Goal: Task Accomplishment & Management: Manage account settings

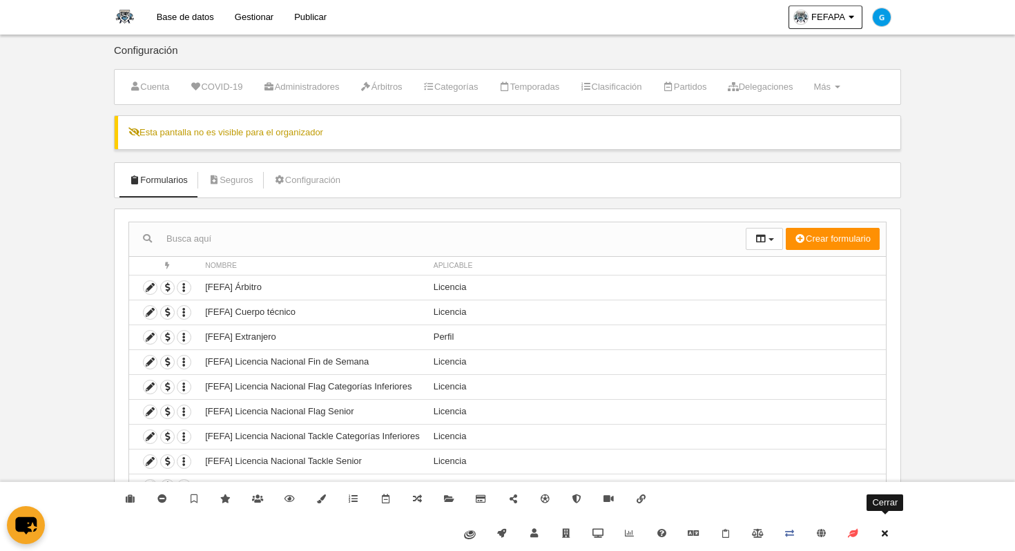
click at [883, 537] on icon at bounding box center [885, 533] width 11 height 9
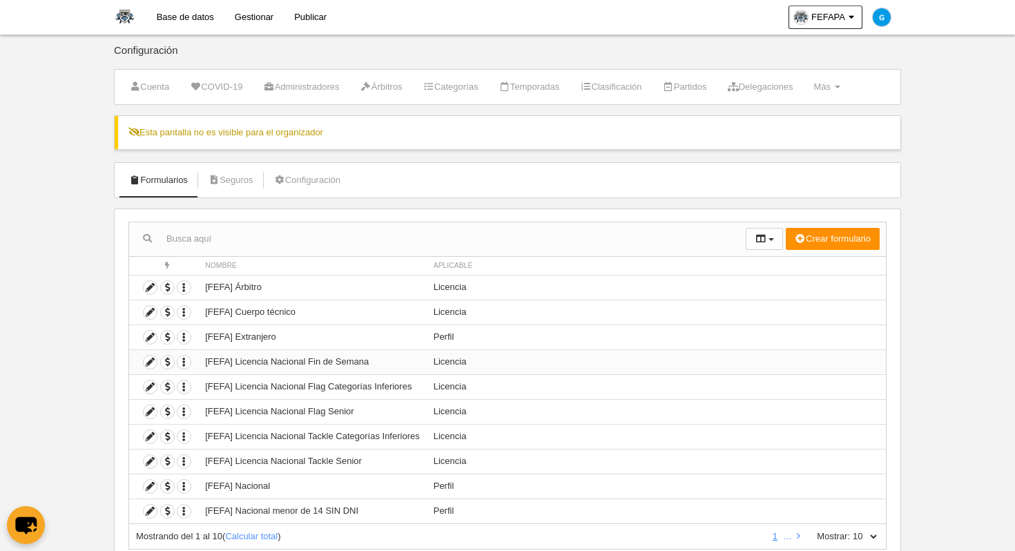
scroll to position [46, 0]
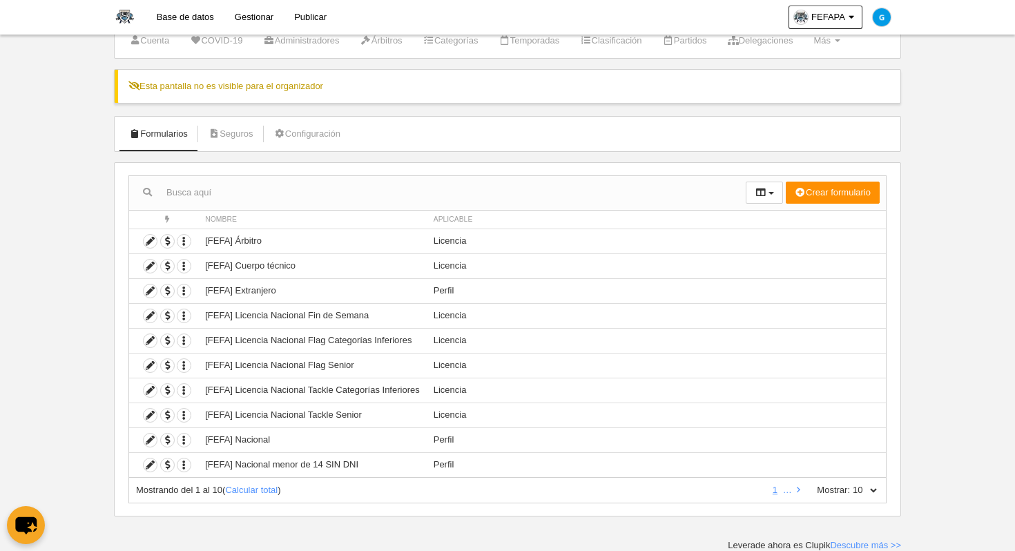
click at [260, 481] on div "Mostrando del 1 al 10 ( Calcular total ) 1 … Mostrar: 10 25 50 100 500" at bounding box center [507, 491] width 758 height 26
click at [255, 485] on link "Calcular total" at bounding box center [251, 490] width 52 height 10
click at [853, 493] on select "10 25 50 100 500" at bounding box center [864, 490] width 29 height 12
select select "50"
click at [850, 484] on select "10 25 50 100 500" at bounding box center [864, 490] width 29 height 12
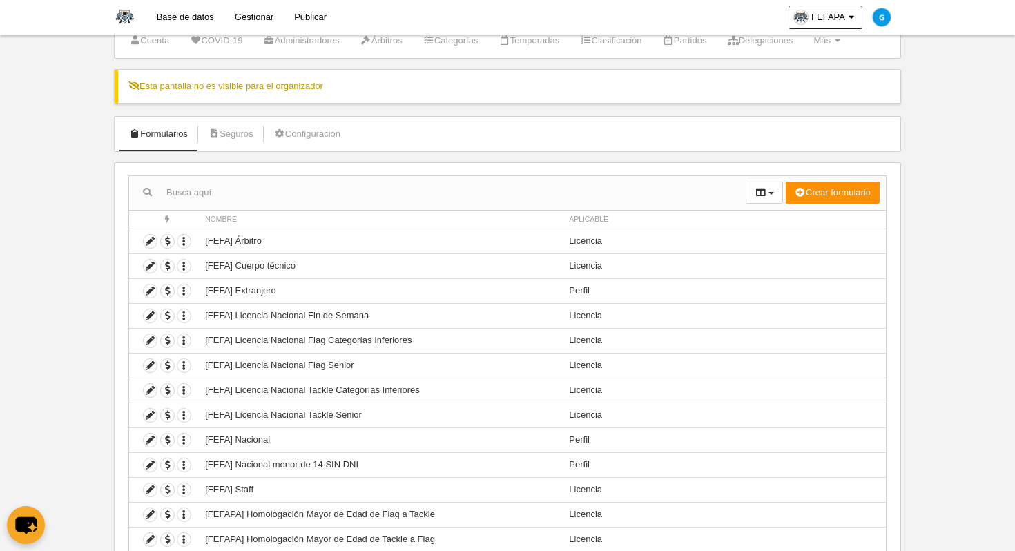
click at [590, 222] on span "Aplicable" at bounding box center [588, 219] width 39 height 8
click at [587, 199] on input "text" at bounding box center [437, 192] width 617 height 21
type input "licencia"
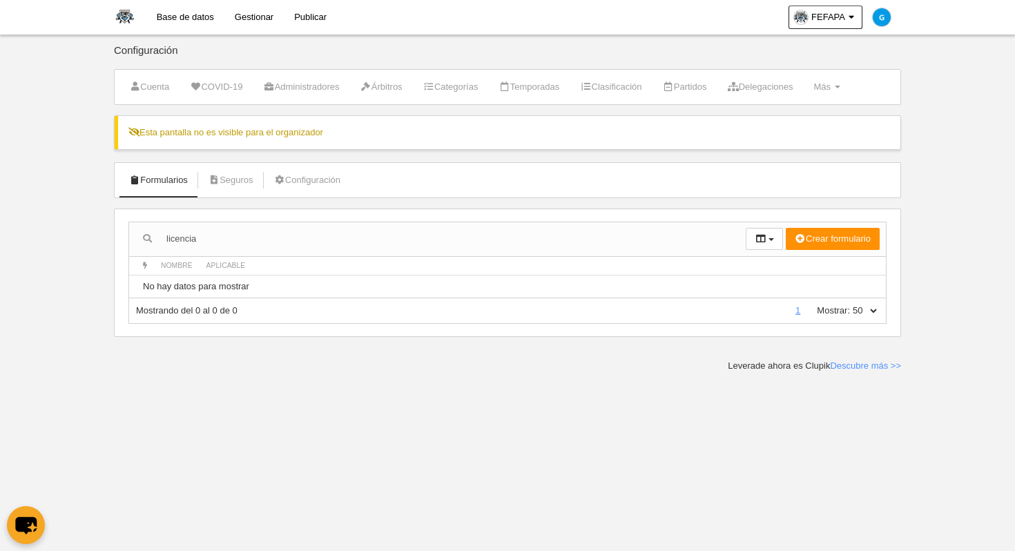
scroll to position [0, 0]
click at [526, 233] on input "licencia" at bounding box center [437, 239] width 617 height 21
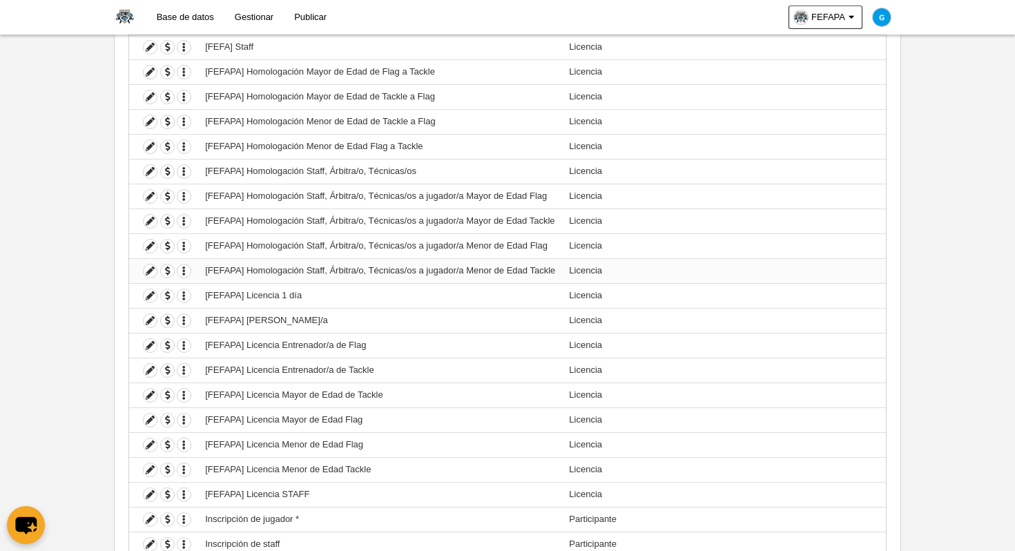
scroll to position [568, 0]
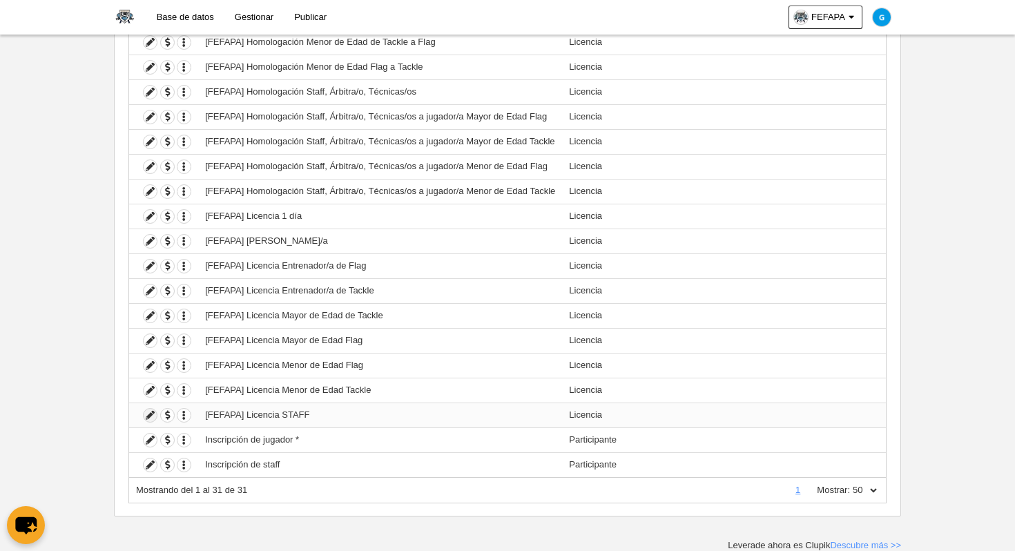
click at [153, 414] on icon at bounding box center [150, 415] width 13 height 13
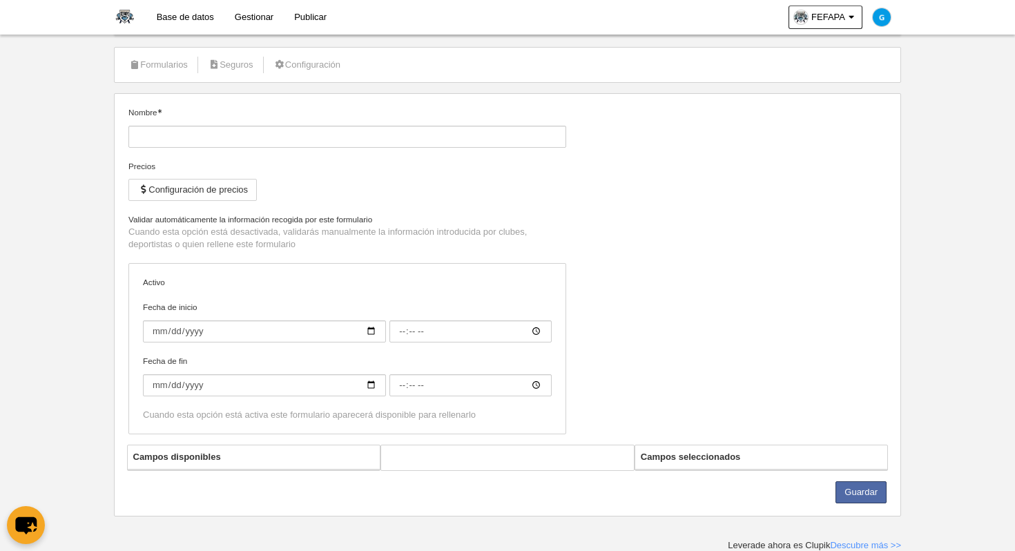
type input "[FEFAPA] Licencia STAFF"
checkbox input "true"
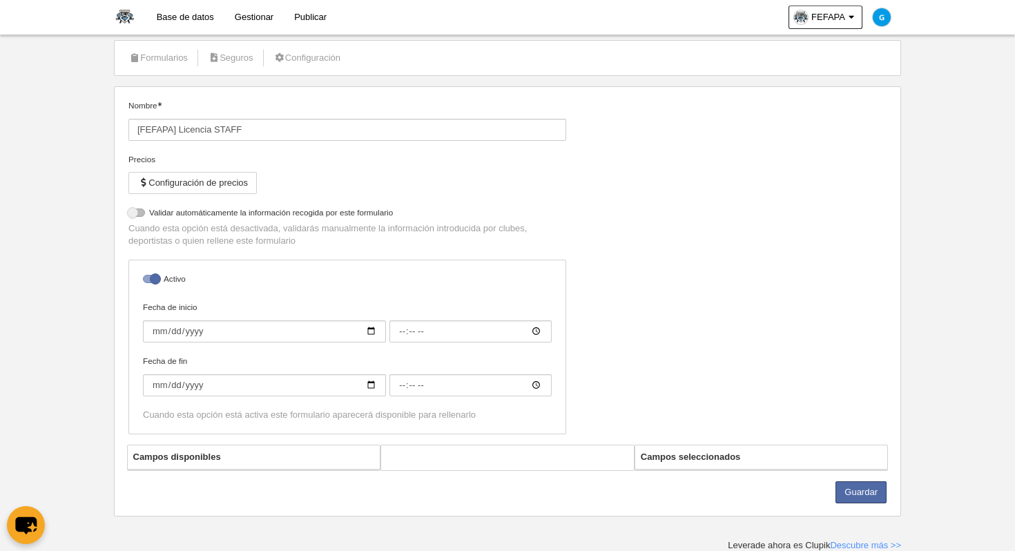
select select "selected"
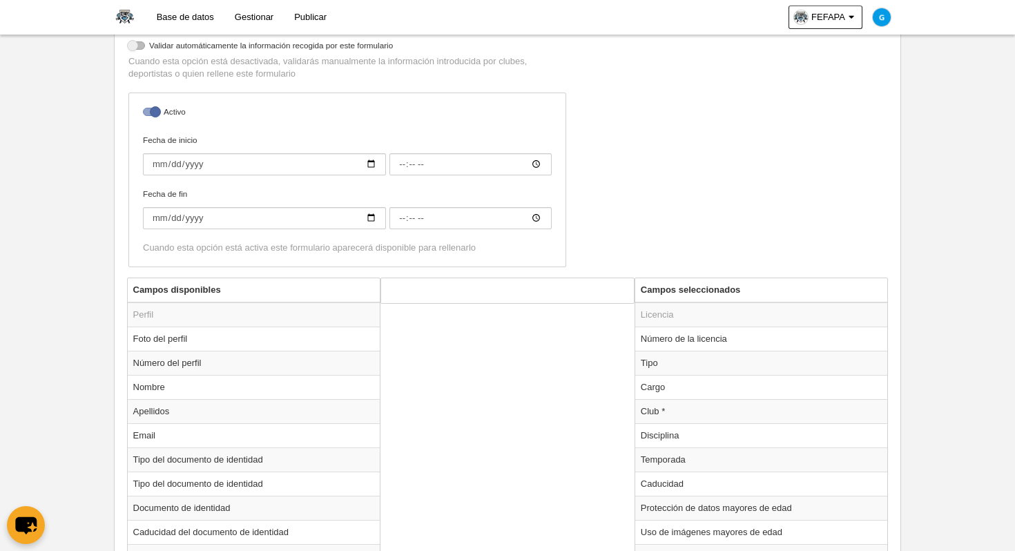
scroll to position [501, 0]
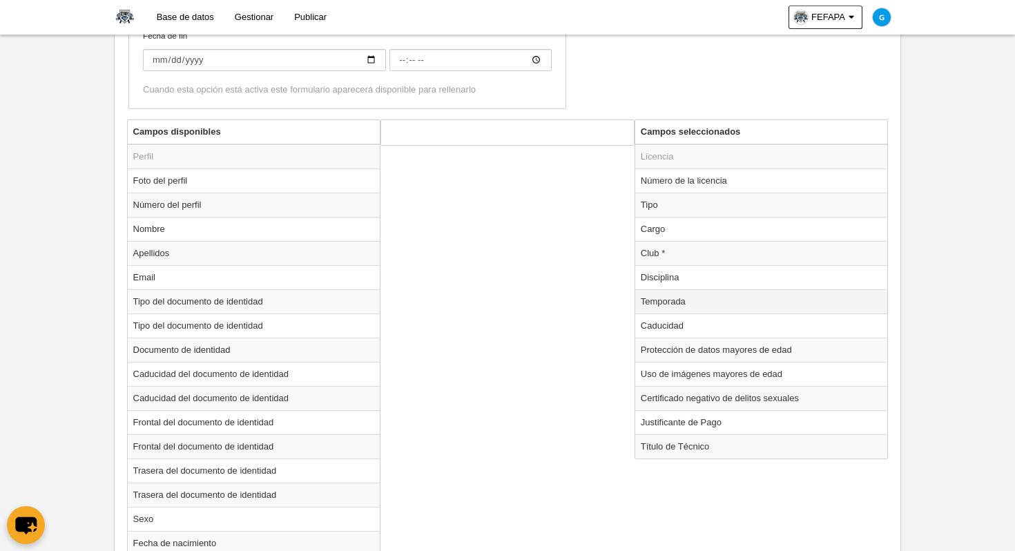
click at [649, 304] on td "Temporada" at bounding box center [761, 301] width 253 height 24
radio input "true"
select select
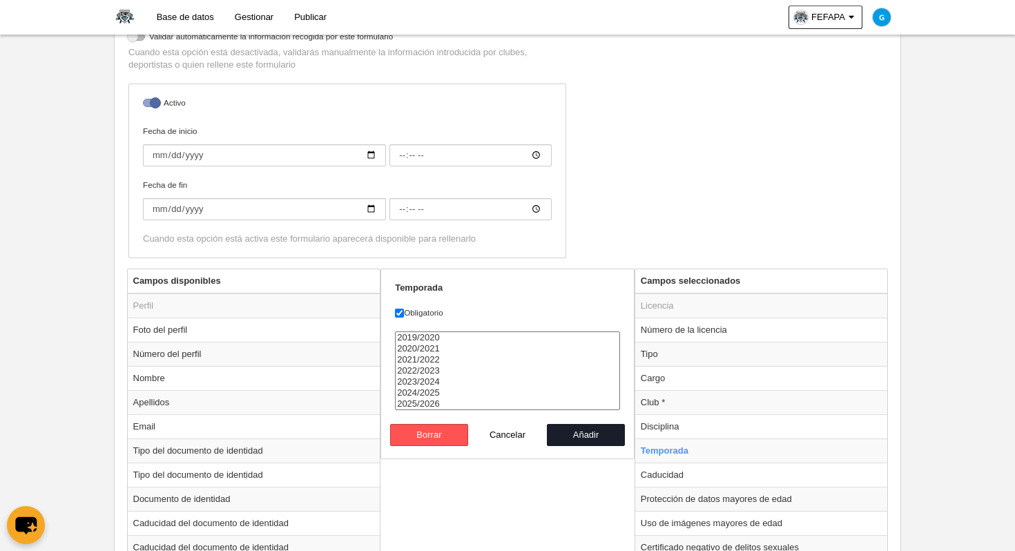
scroll to position [0, 0]
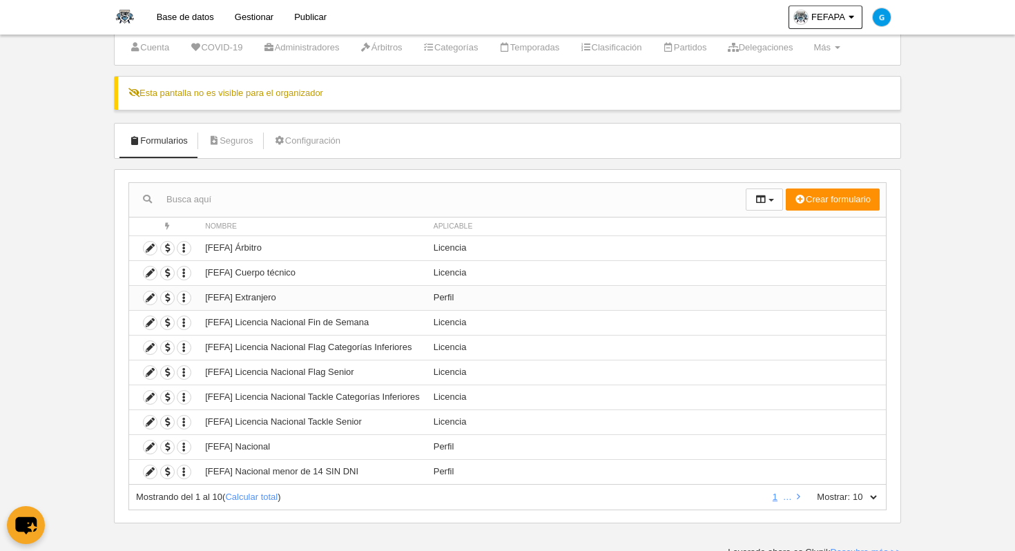
scroll to position [46, 0]
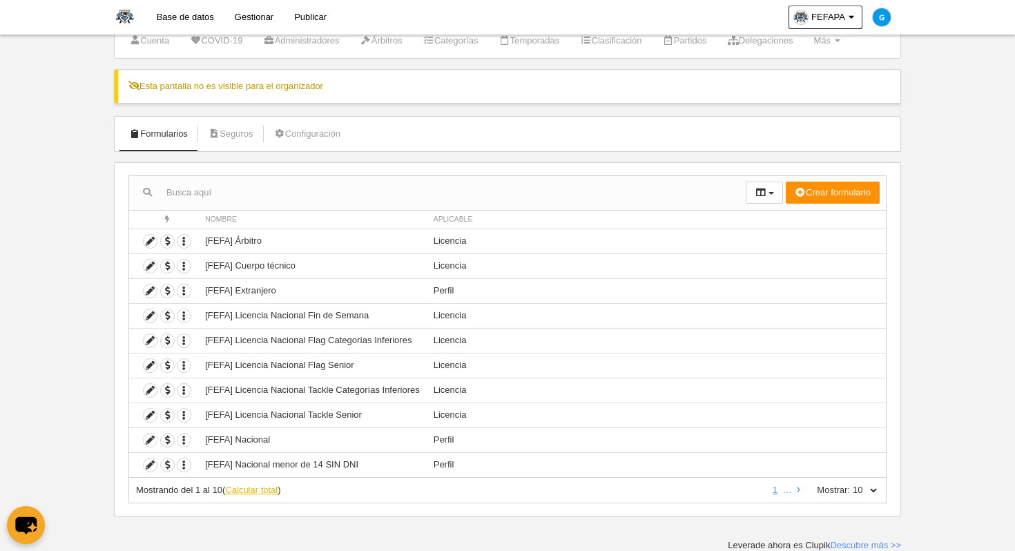
click at [250, 486] on link "Calcular total" at bounding box center [251, 490] width 52 height 10
click at [855, 487] on select "10 25 50 100 500" at bounding box center [864, 490] width 29 height 12
select select "50"
click at [850, 484] on select "10 25 50 100 500" at bounding box center [864, 490] width 29 height 12
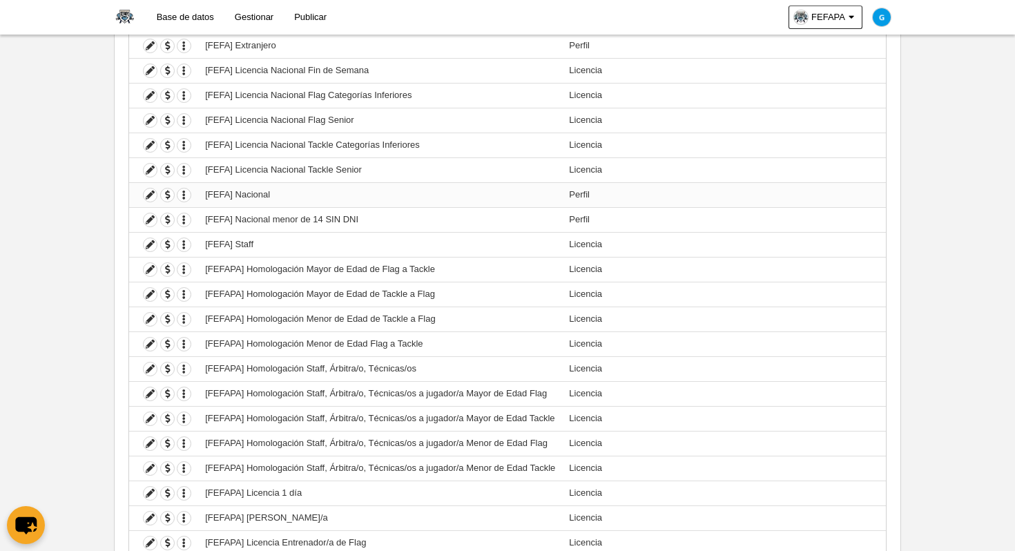
scroll to position [292, 0]
click at [150, 393] on icon at bounding box center [150, 393] width 13 height 13
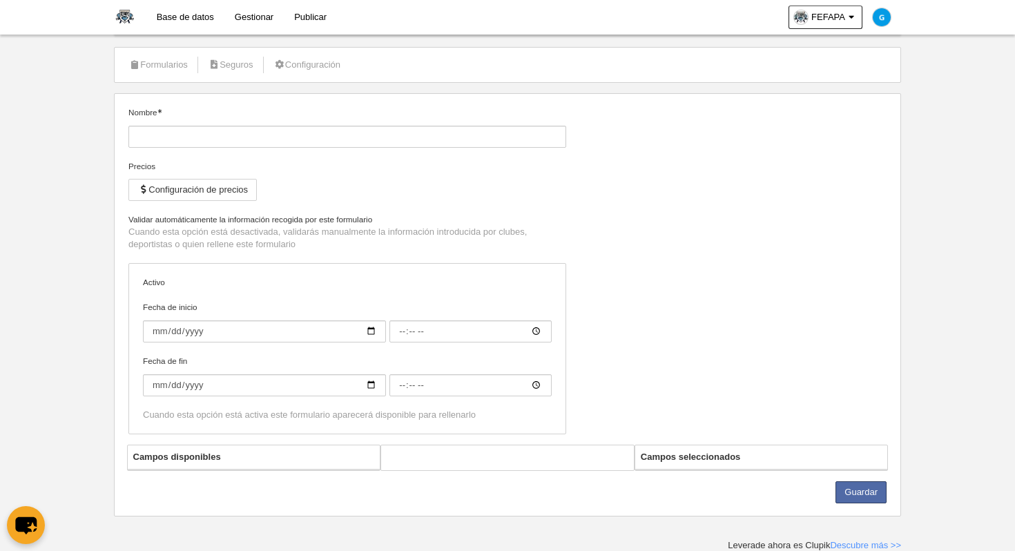
type input "[FEFAPA] Homologación Staff, Árbitra/o, Técnicas/os a jugador/a Mayor de Edad F…"
checkbox input "true"
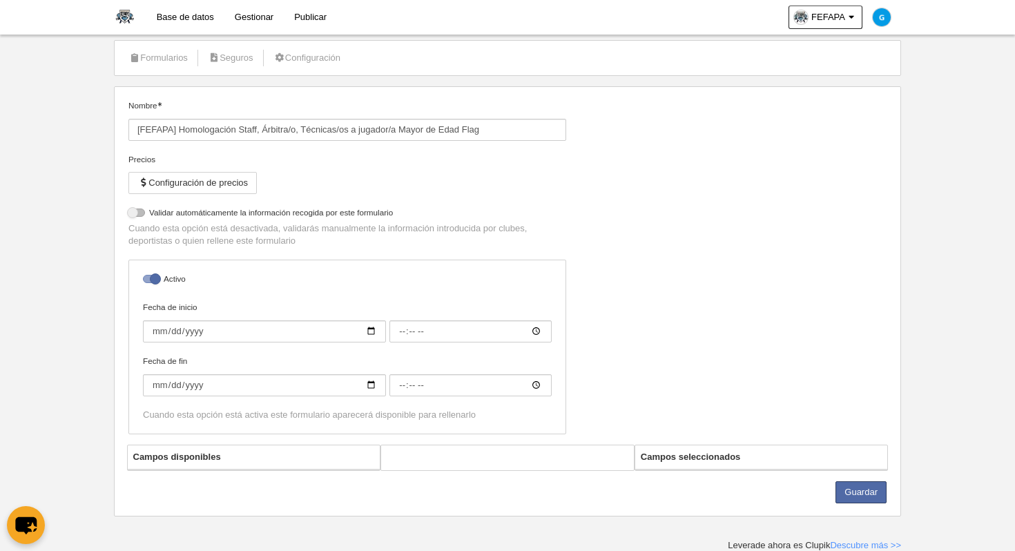
select select "selected"
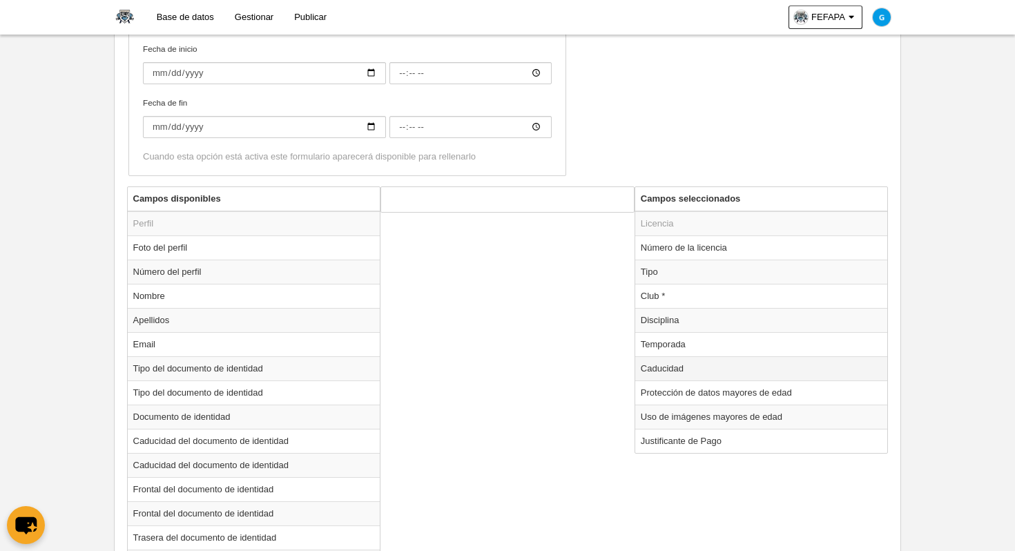
scroll to position [429, 0]
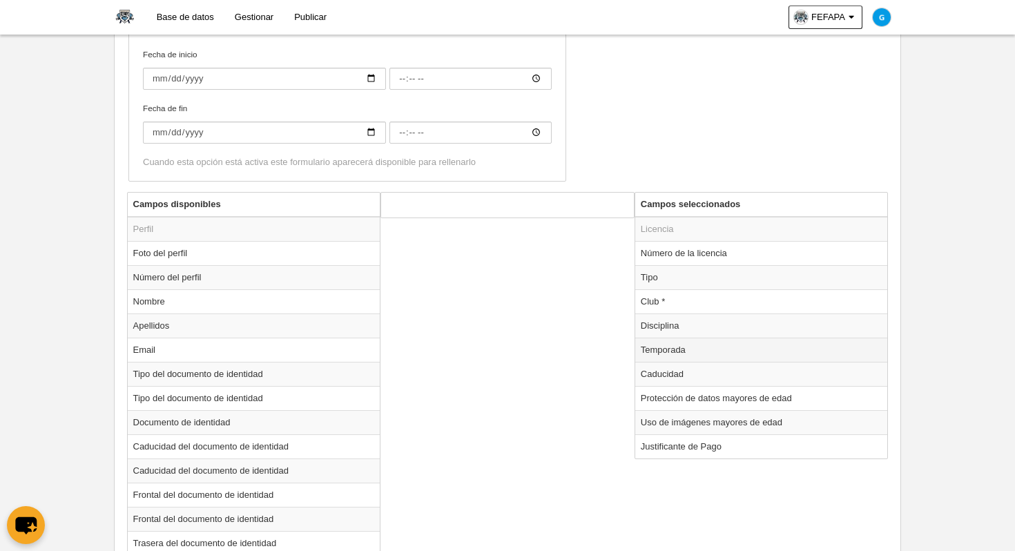
click at [647, 349] on td "Temporada" at bounding box center [761, 350] width 253 height 24
radio input "true"
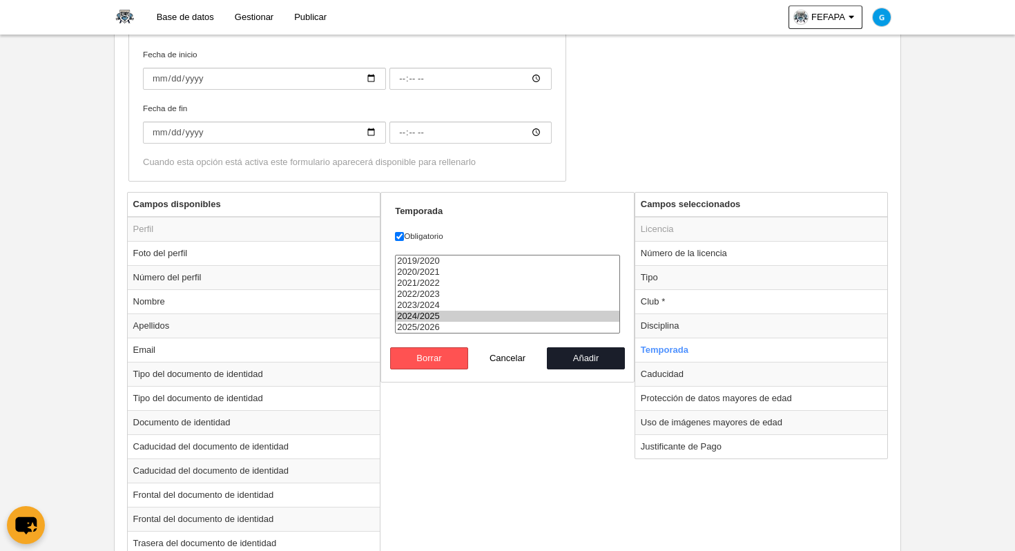
select select "8371"
click at [451, 326] on option "2025/2026" at bounding box center [508, 327] width 224 height 11
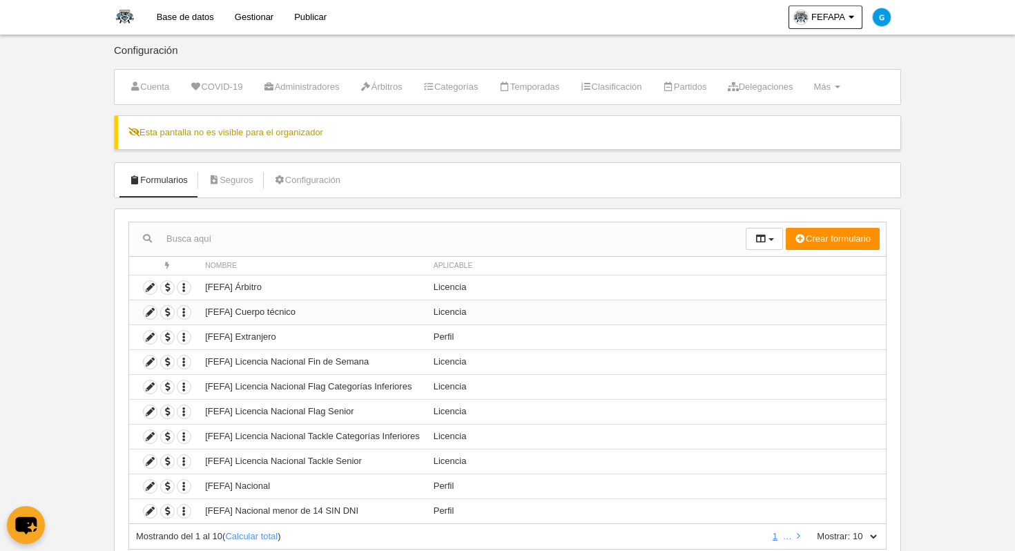
scroll to position [46, 0]
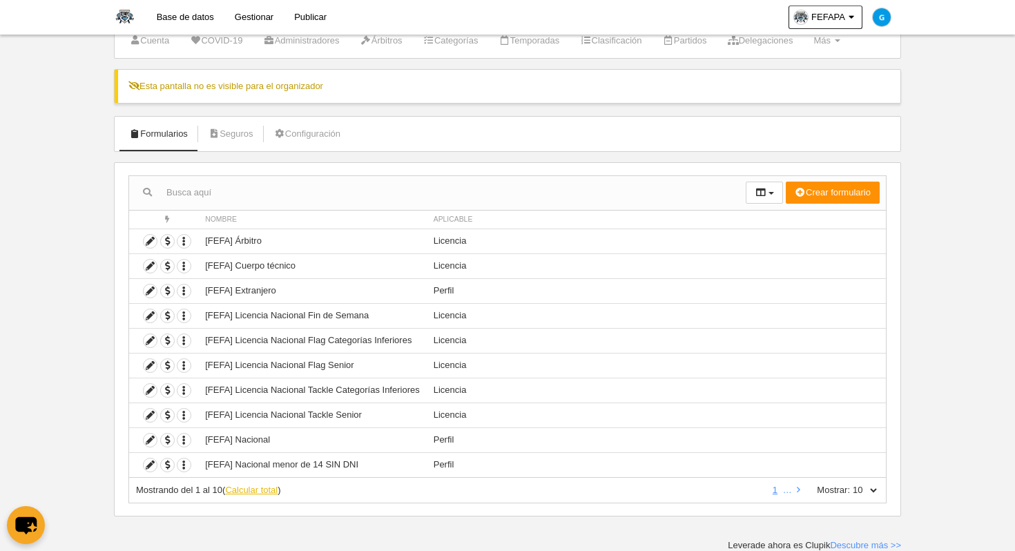
click at [251, 492] on link "Calcular total" at bounding box center [251, 490] width 52 height 10
click at [874, 492] on select "10 25 50 100 500" at bounding box center [864, 490] width 29 height 12
select select "50"
click at [850, 484] on select "10 25 50 100 500" at bounding box center [864, 490] width 29 height 12
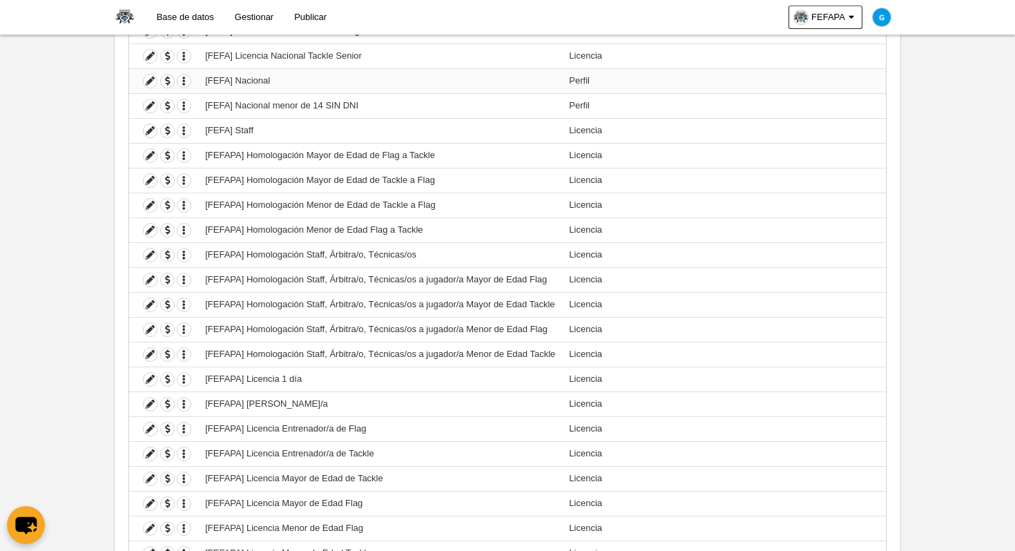
scroll to position [408, 0]
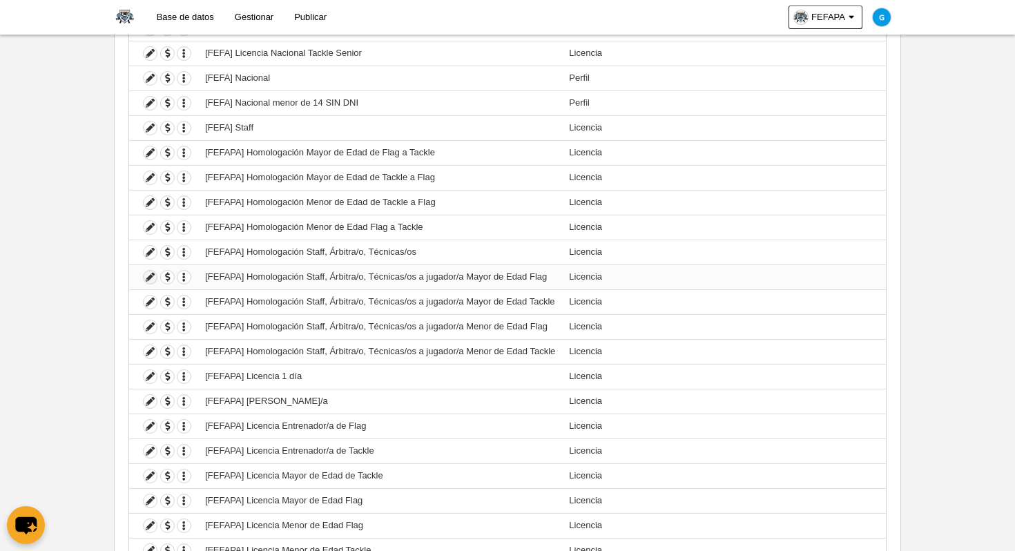
click at [152, 278] on icon at bounding box center [150, 277] width 13 height 13
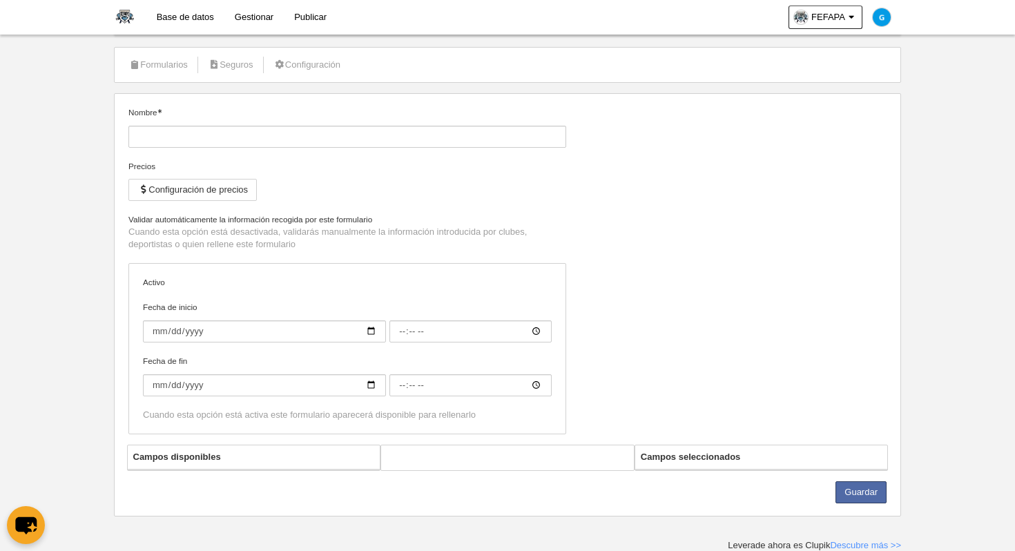
type input "[FEFAPA] Homologación Staff, Árbitra/o, Técnicas/os a jugador/a Mayor de Edad F…"
checkbox input "true"
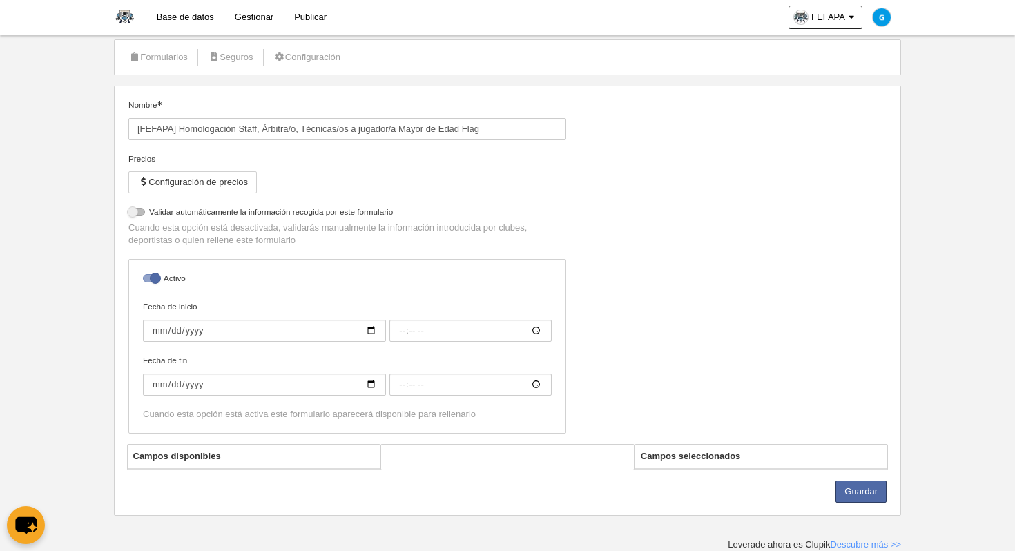
select select "selected"
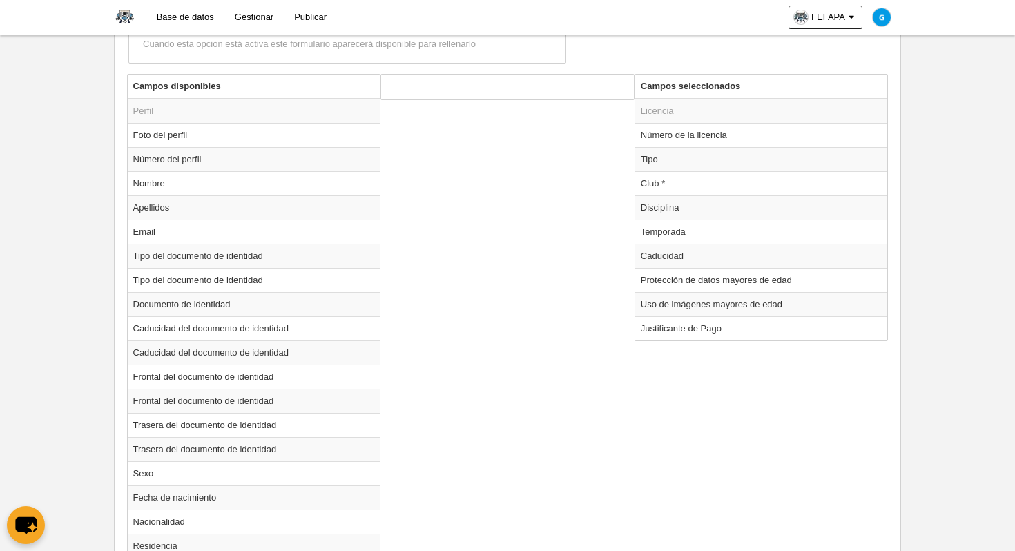
scroll to position [555, 0]
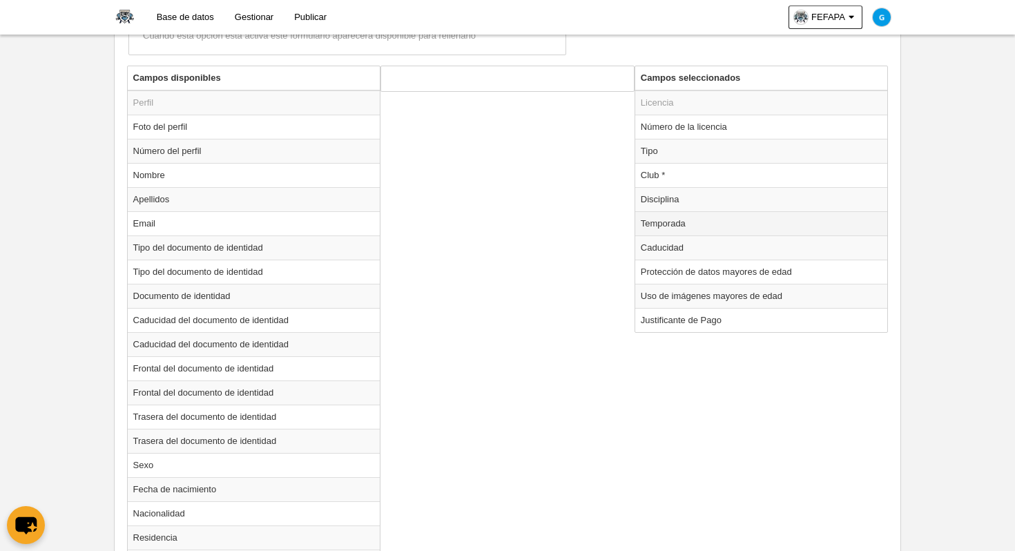
click at [650, 227] on td "Temporada" at bounding box center [761, 223] width 253 height 24
radio input "true"
select select "7531"
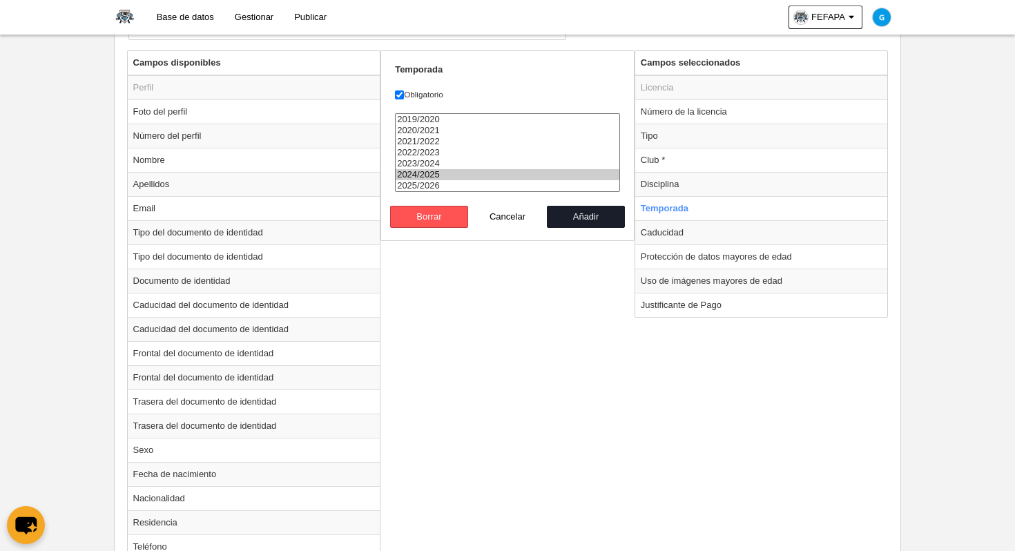
scroll to position [570, 0]
click at [768, 226] on td "Caducidad" at bounding box center [761, 233] width 253 height 24
radio input "false"
radio input "true"
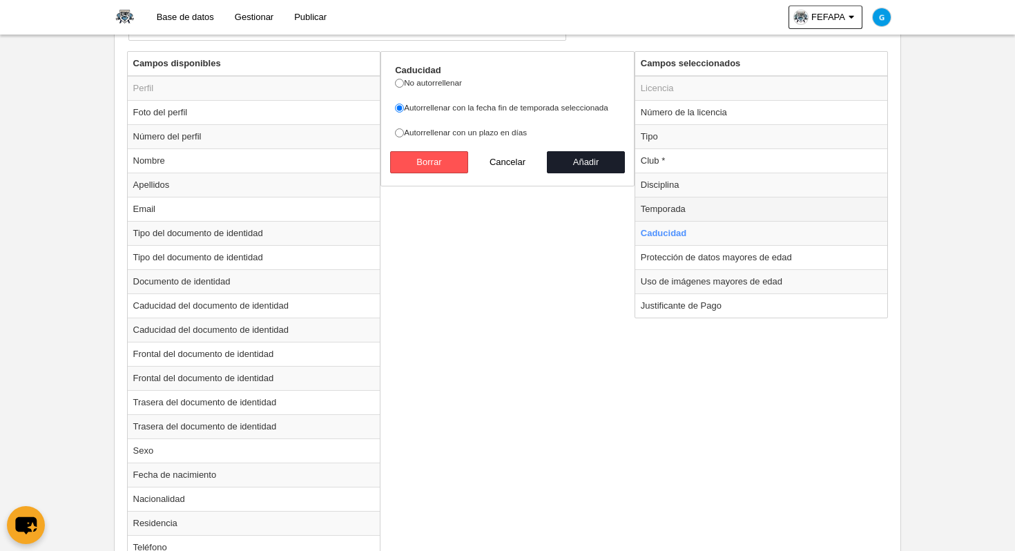
click at [717, 207] on td "Temporada" at bounding box center [761, 209] width 253 height 24
radio input "true"
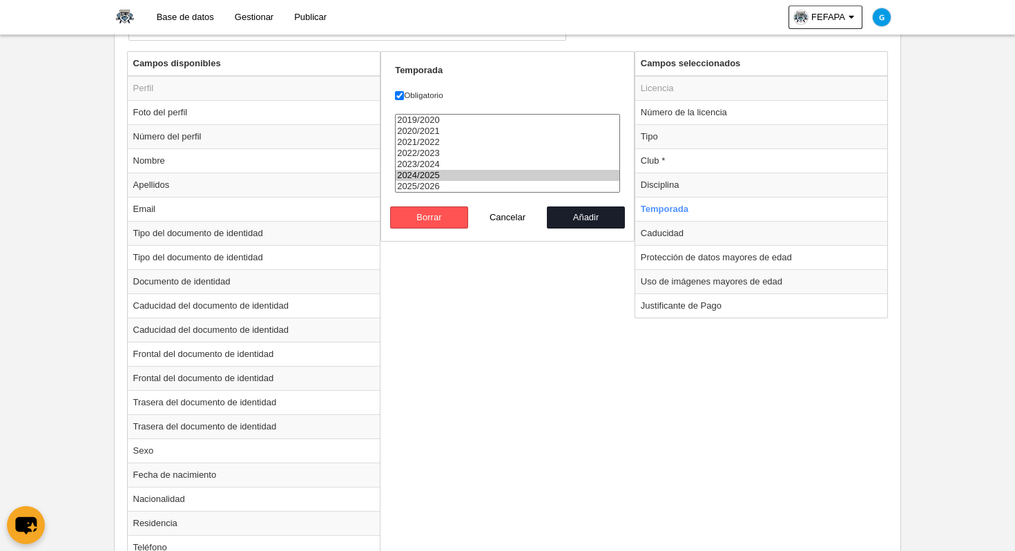
select select "8371"
click at [412, 186] on option "2025/2026" at bounding box center [508, 186] width 224 height 11
click at [585, 220] on button "Añadir" at bounding box center [586, 217] width 79 height 22
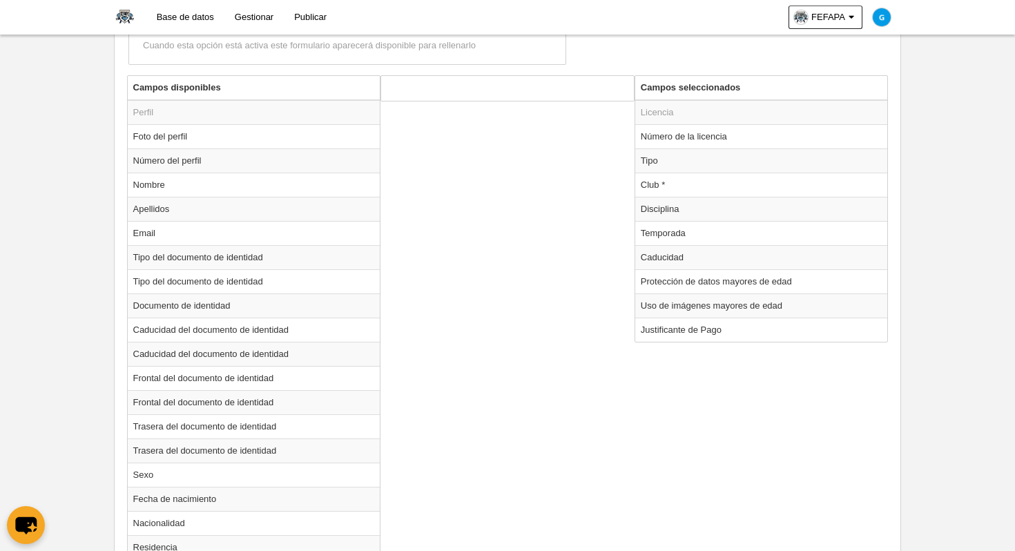
scroll to position [548, 0]
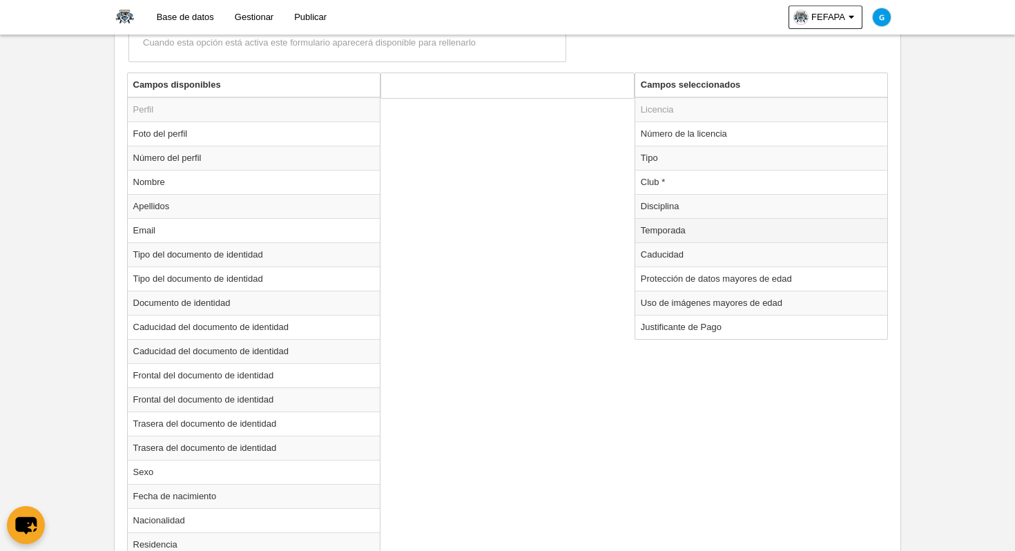
click at [662, 236] on td "Temporada" at bounding box center [761, 230] width 253 height 24
radio input "true"
select select "8371"
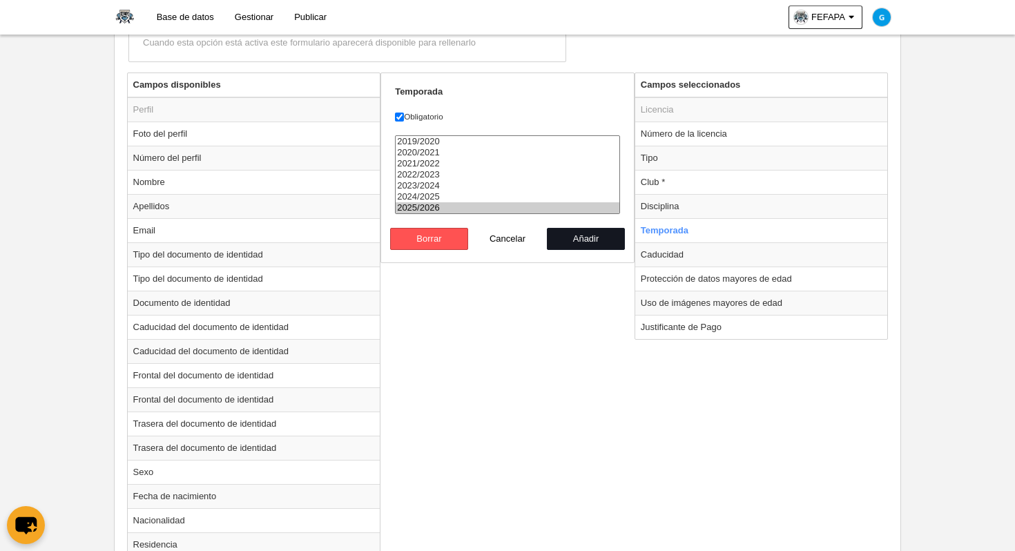
click at [573, 242] on button "Añadir" at bounding box center [586, 239] width 79 height 22
radio input "false"
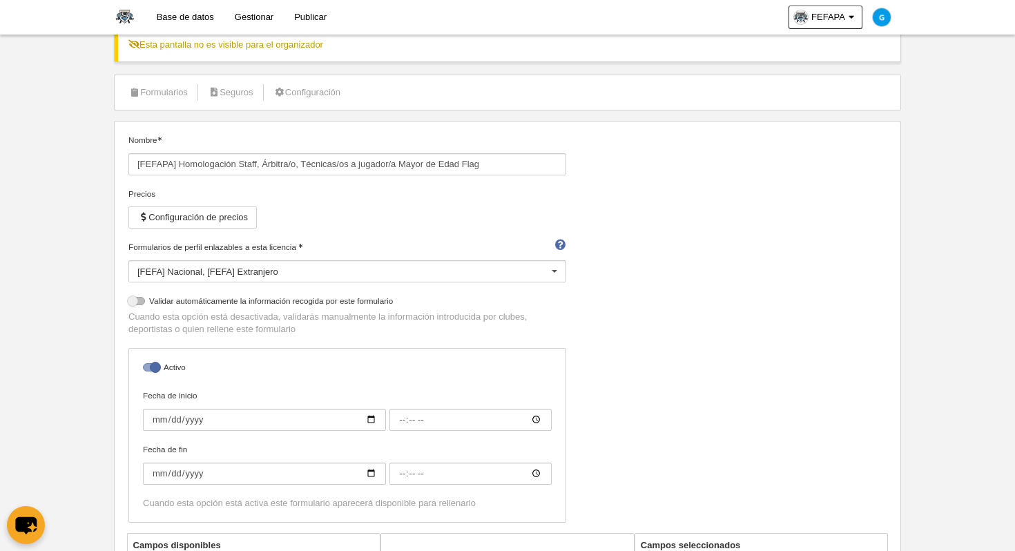
scroll to position [0, 0]
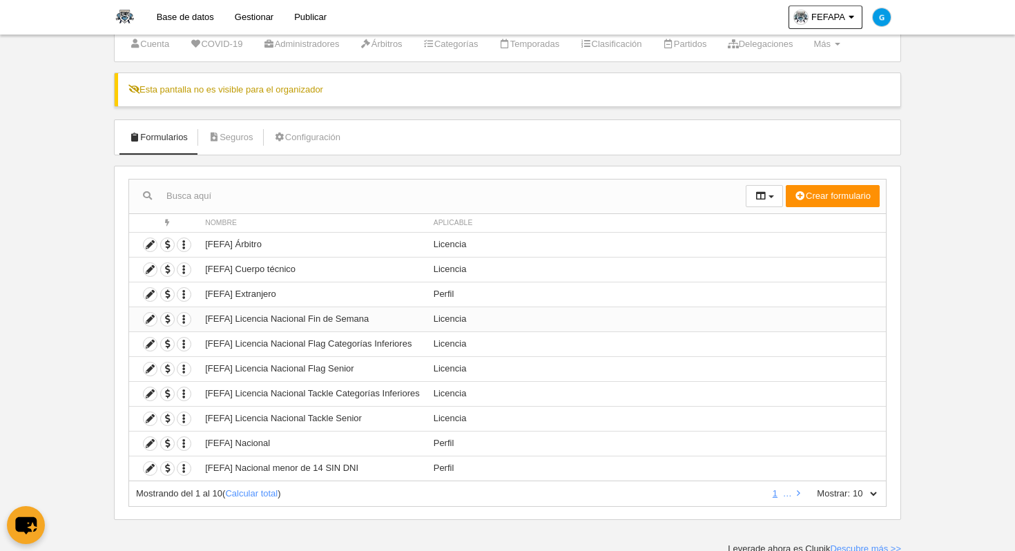
scroll to position [46, 0]
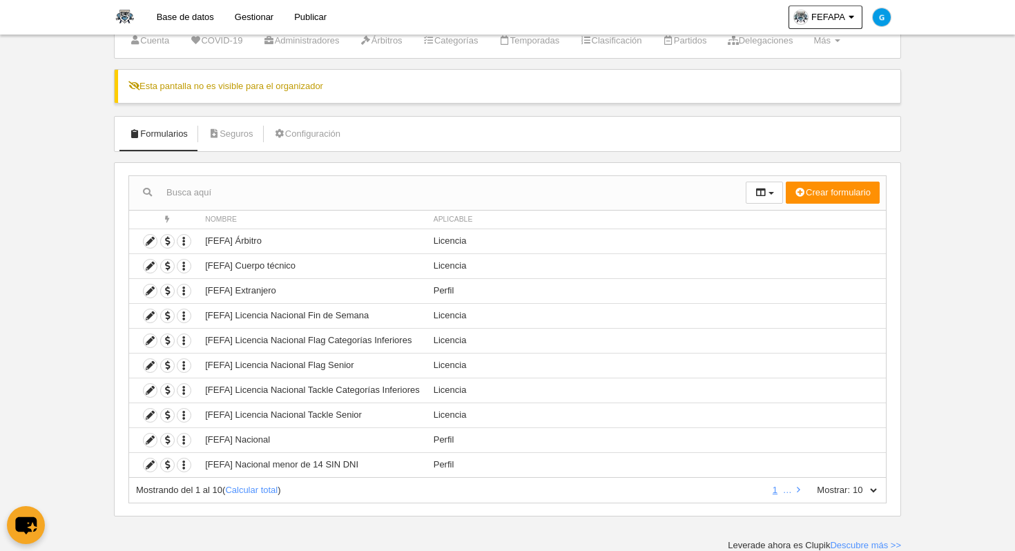
click at [273, 484] on div "Mostrando del 1 al 10 ( Calcular total )" at bounding box center [449, 490] width 627 height 12
click at [261, 488] on link "Calcular total" at bounding box center [251, 490] width 52 height 10
click at [876, 492] on select "10 25 50 100 500" at bounding box center [864, 490] width 29 height 12
select select "50"
click at [850, 484] on select "10 25 50 100 500" at bounding box center [864, 490] width 29 height 12
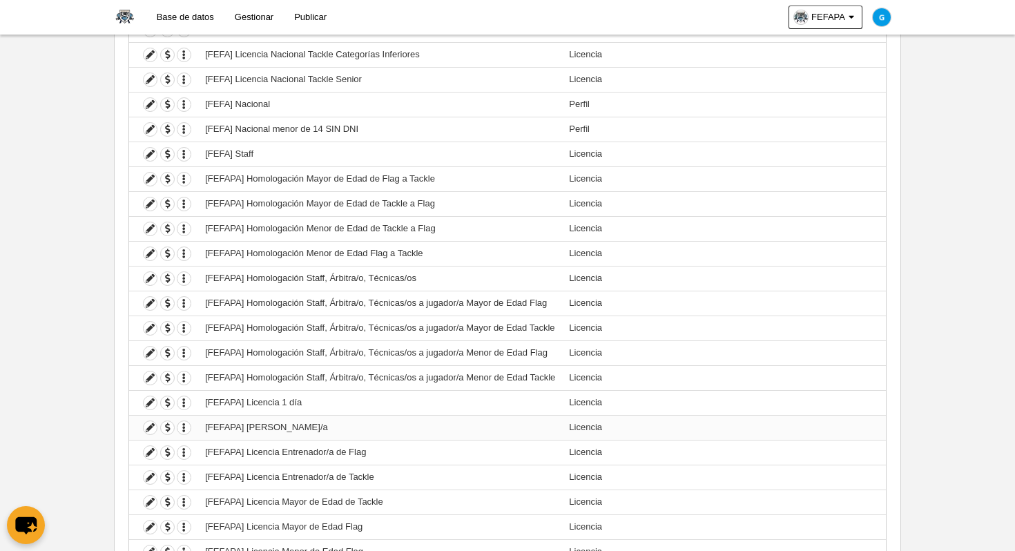
scroll to position [389, 0]
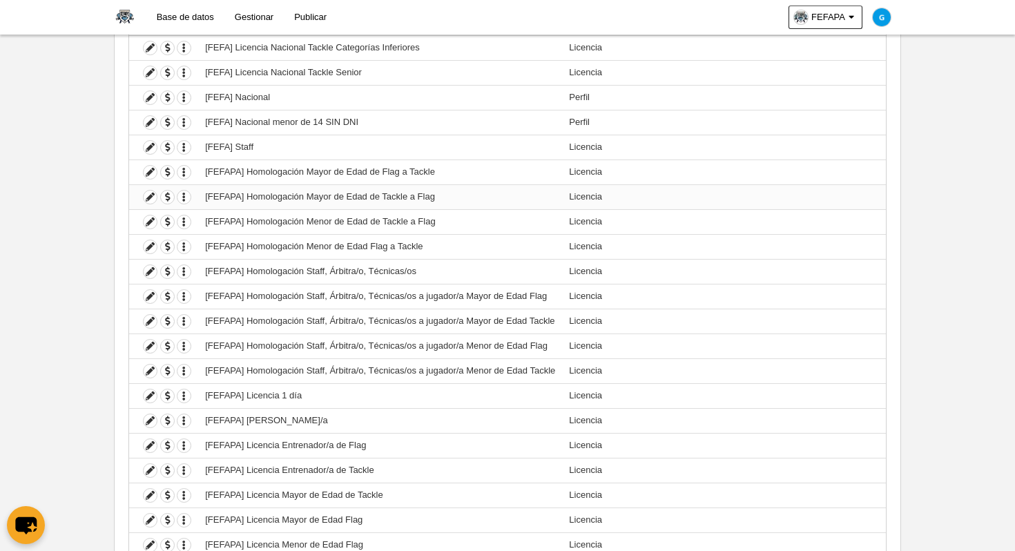
click at [382, 193] on td "[FEFAPA] Homologación Mayor de Edad de Tackle a Flag" at bounding box center [380, 196] width 364 height 25
click at [148, 198] on icon at bounding box center [150, 197] width 13 height 13
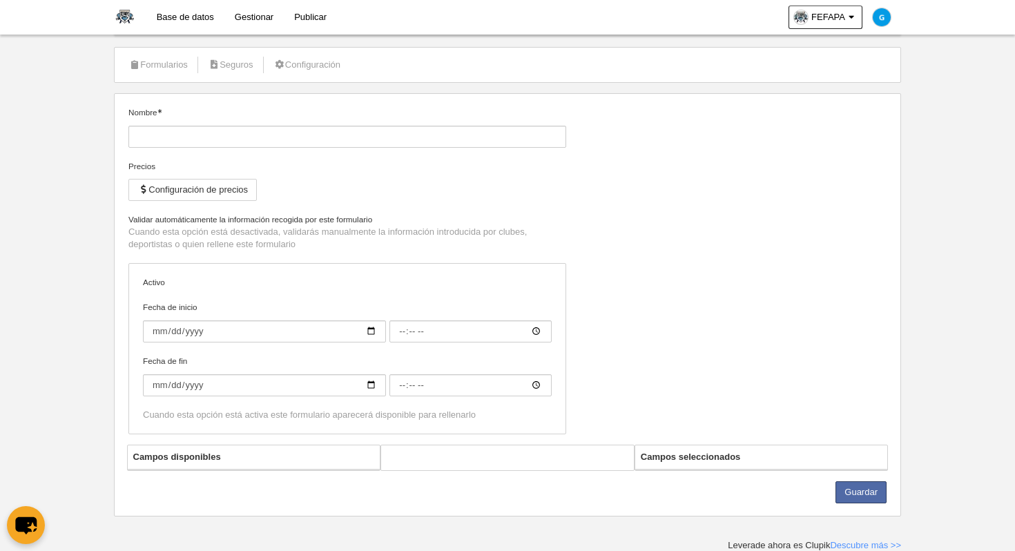
type input "[FEFAPA] Homologación Mayor de Edad de Tackle a Flag"
checkbox input "true"
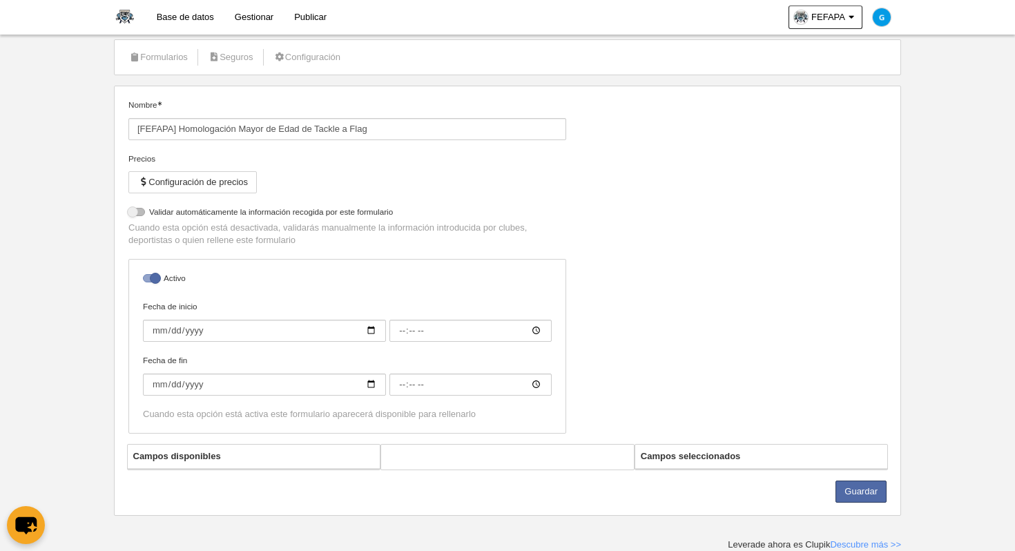
select select "selected"
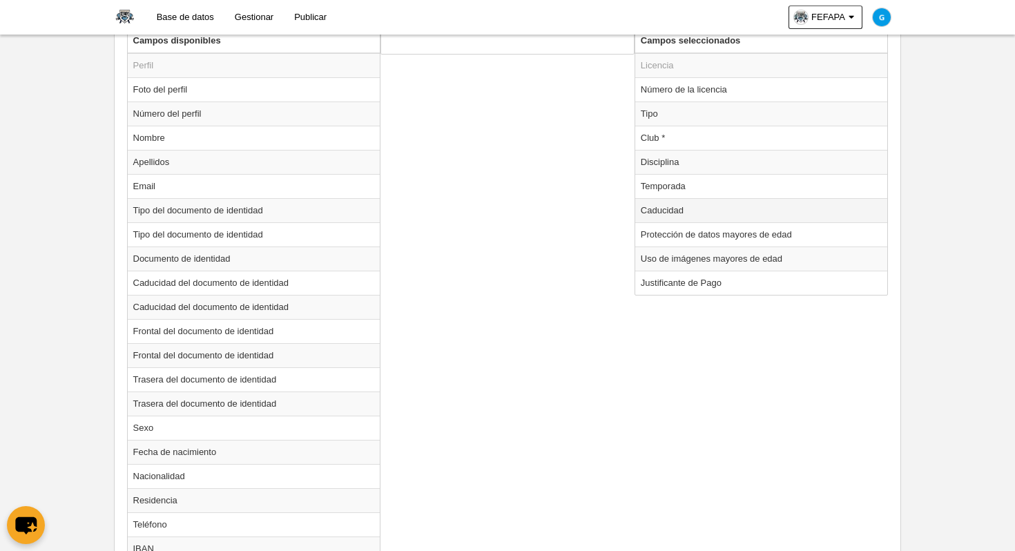
scroll to position [597, 0]
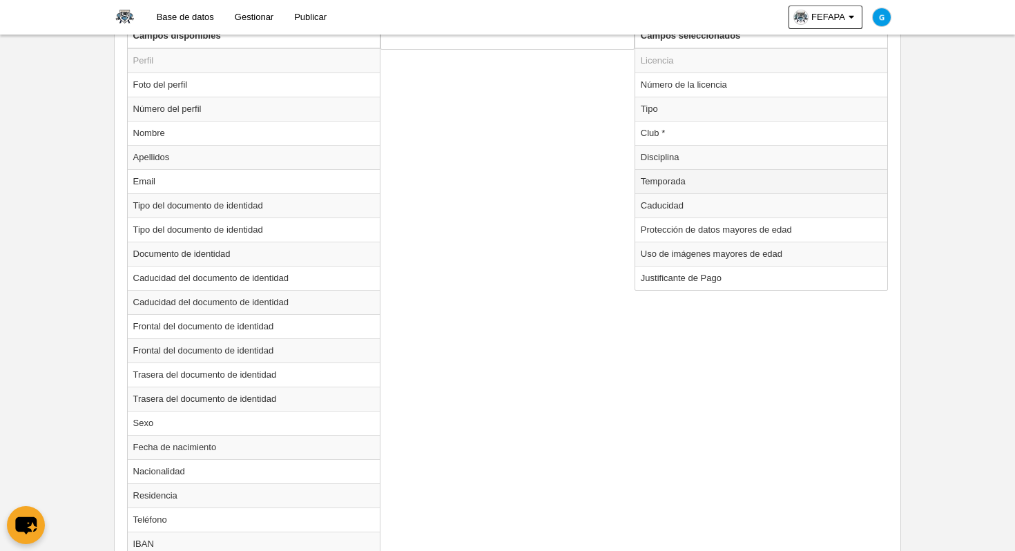
click at [688, 184] on td "Temporada" at bounding box center [761, 181] width 253 height 24
radio input "true"
select select
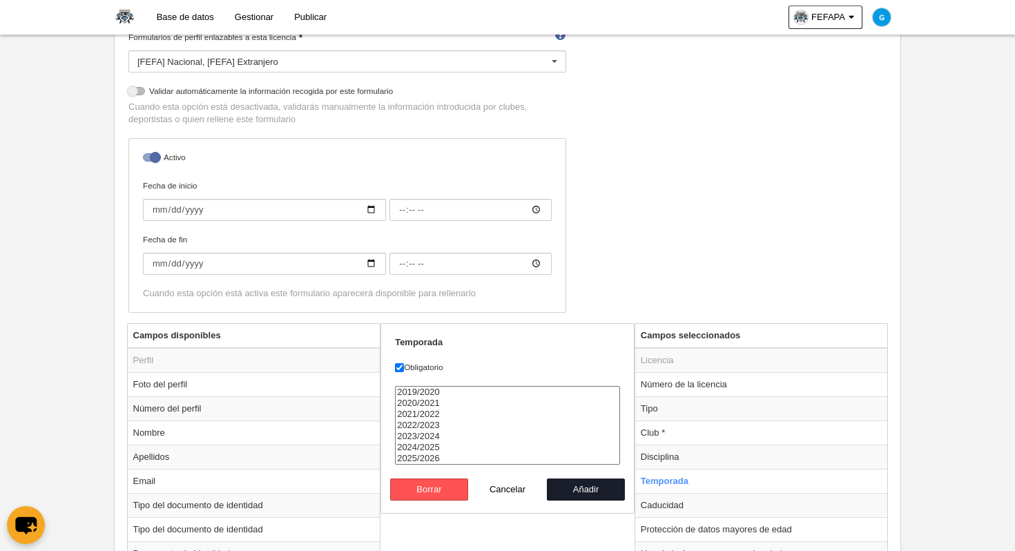
scroll to position [0, 0]
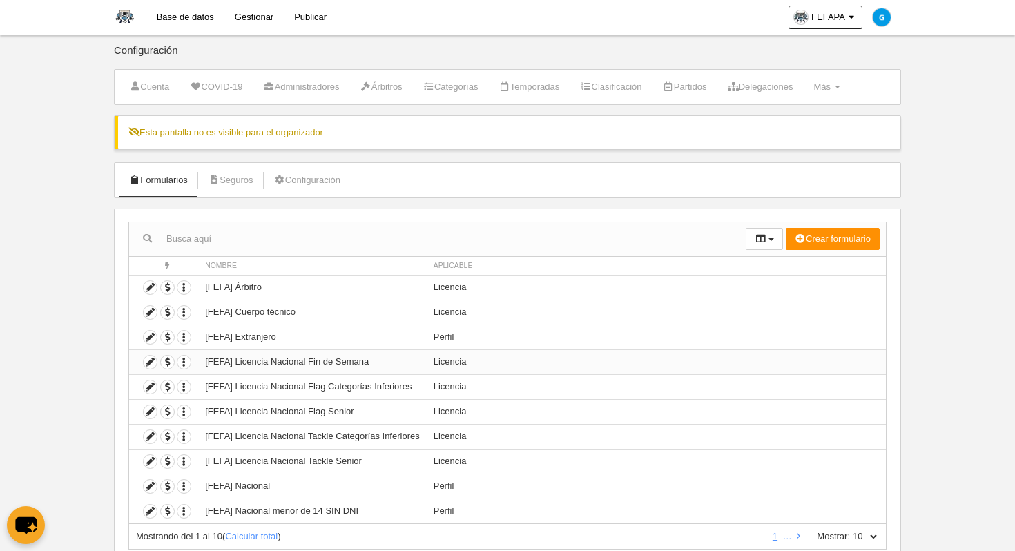
scroll to position [46, 0]
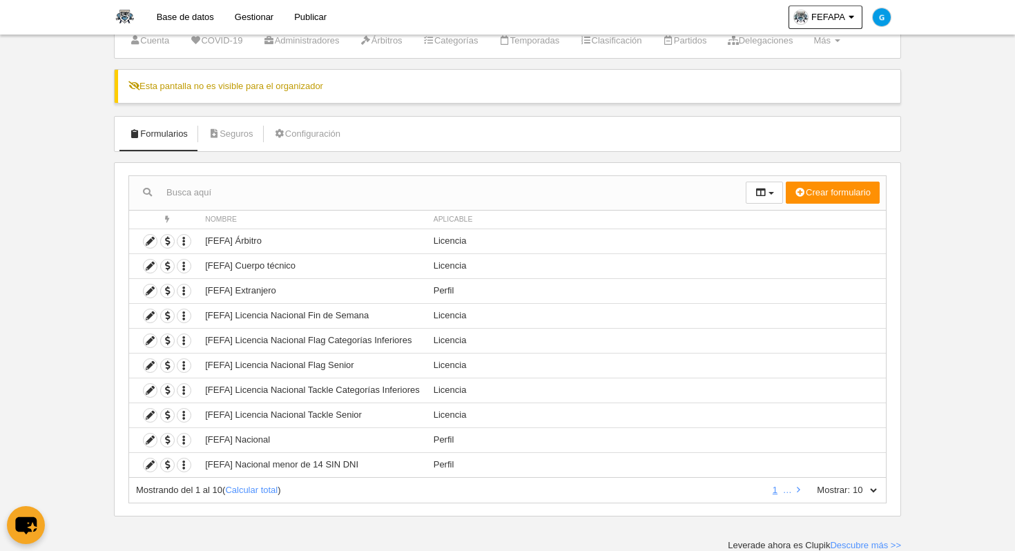
click at [255, 501] on div "Mostrando del 1 al 10 ( Calcular total ) 1 … Mostrar: 10 25 50 100 500" at bounding box center [507, 491] width 758 height 26
click at [260, 488] on link "Calcular total" at bounding box center [251, 490] width 52 height 10
click at [872, 485] on select "10 25 50 100 500" at bounding box center [864, 490] width 29 height 12
select select "50"
click at [850, 484] on select "10 25 50 100 500" at bounding box center [864, 490] width 29 height 12
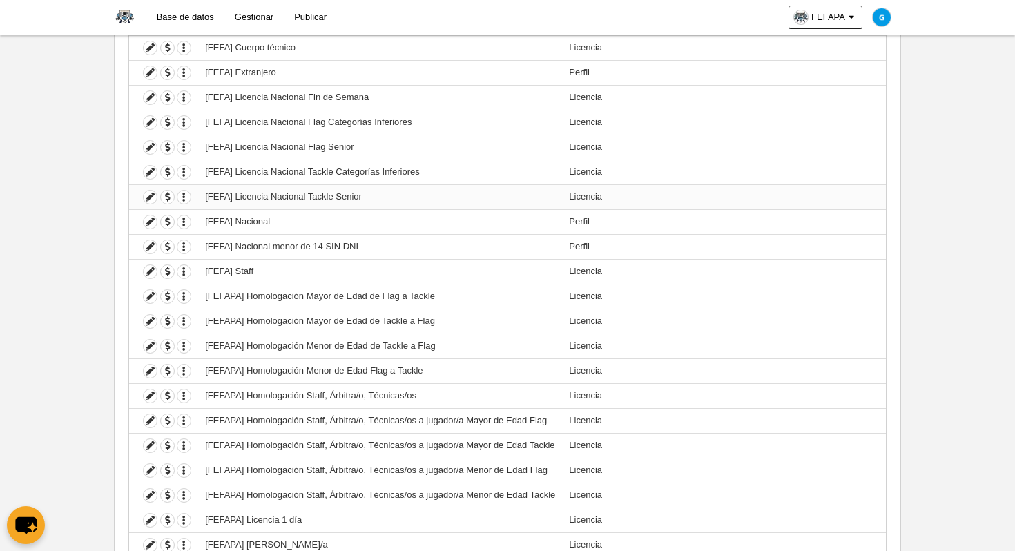
scroll to position [568, 0]
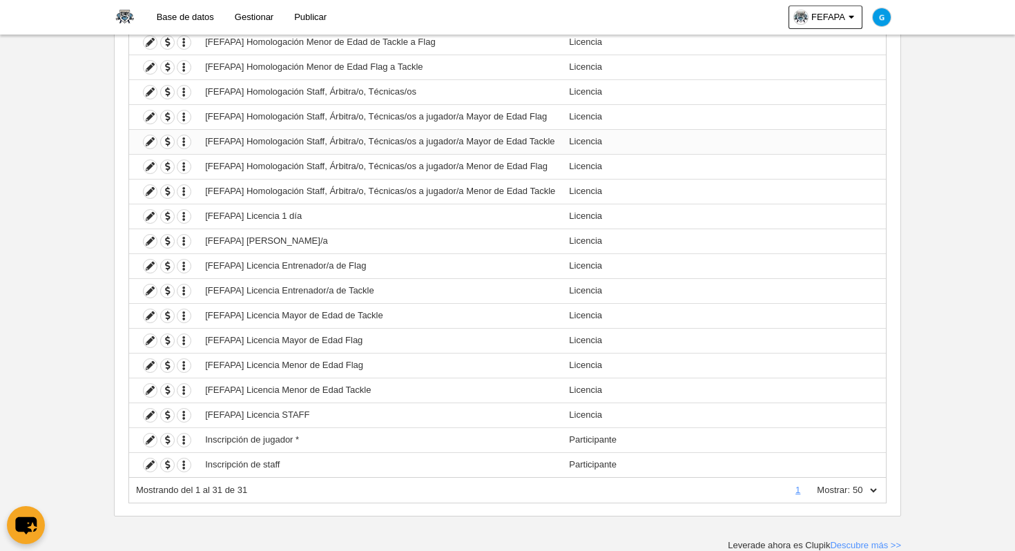
click at [499, 135] on td "[FEFAPA] Homologación Staff, Árbitra/o, Técnicas/os a jugador/a Mayor de Edad T…" at bounding box center [380, 141] width 364 height 25
click at [149, 142] on icon at bounding box center [150, 141] width 13 height 13
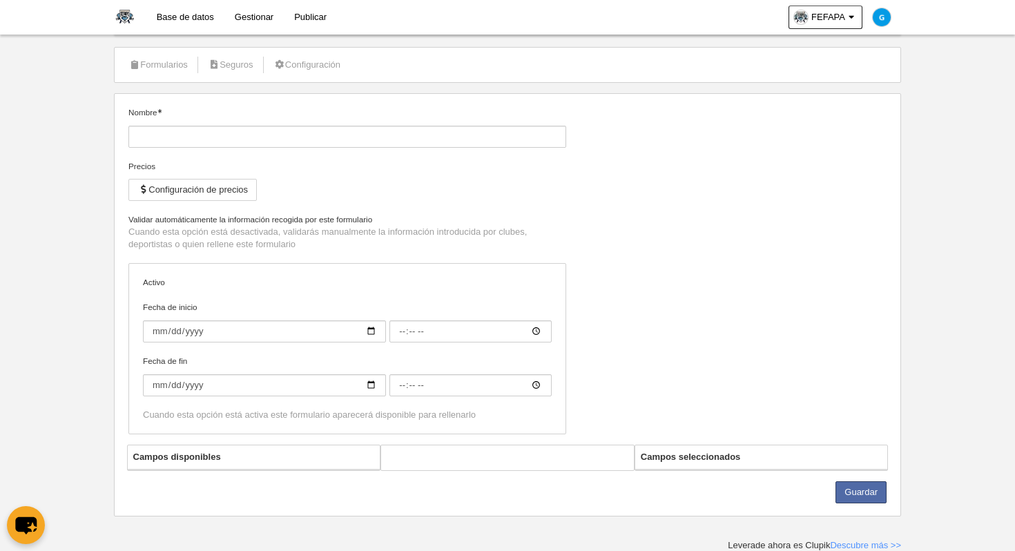
type input "[FEFAPA] Homologación Staff, Árbitra/o, Técnicas/os a jugador/a Mayor de Edad T…"
checkbox input "true"
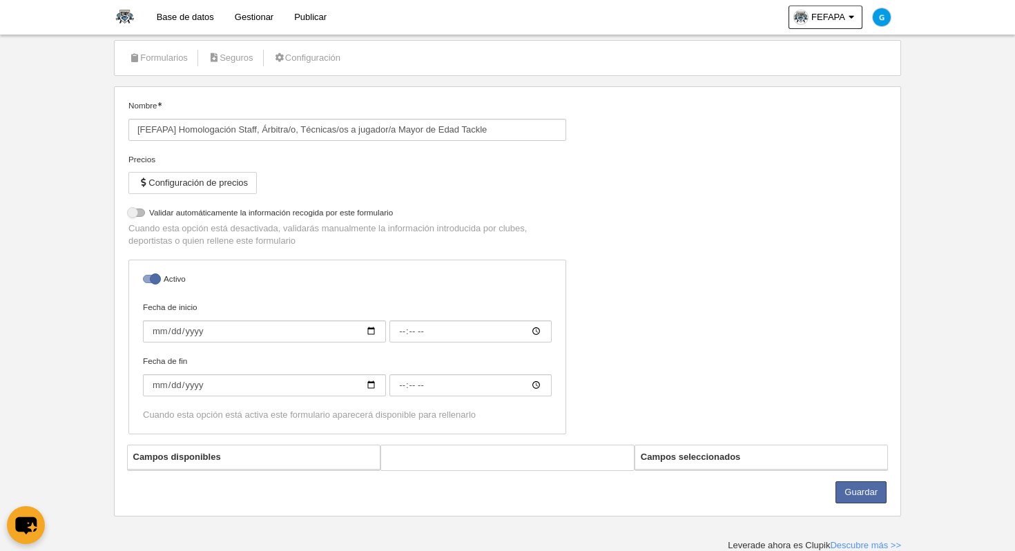
select select "selected"
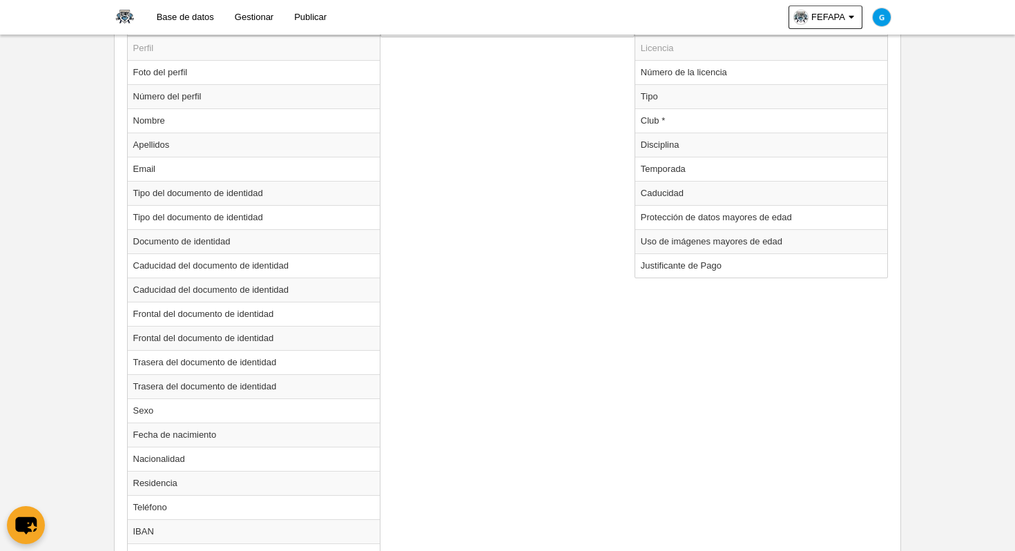
scroll to position [571, 0]
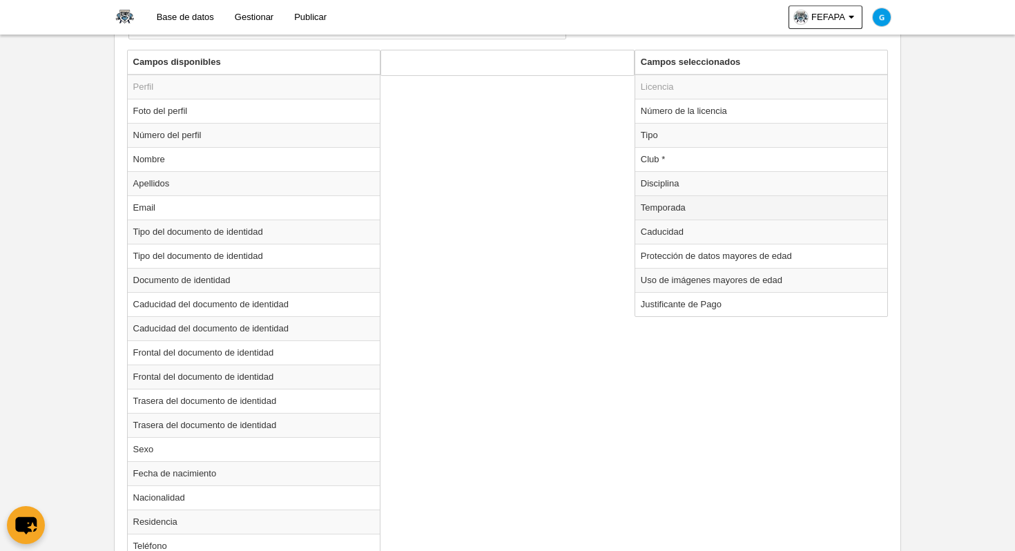
click at [661, 211] on td "Temporada" at bounding box center [761, 207] width 253 height 24
radio input "true"
select select "7531"
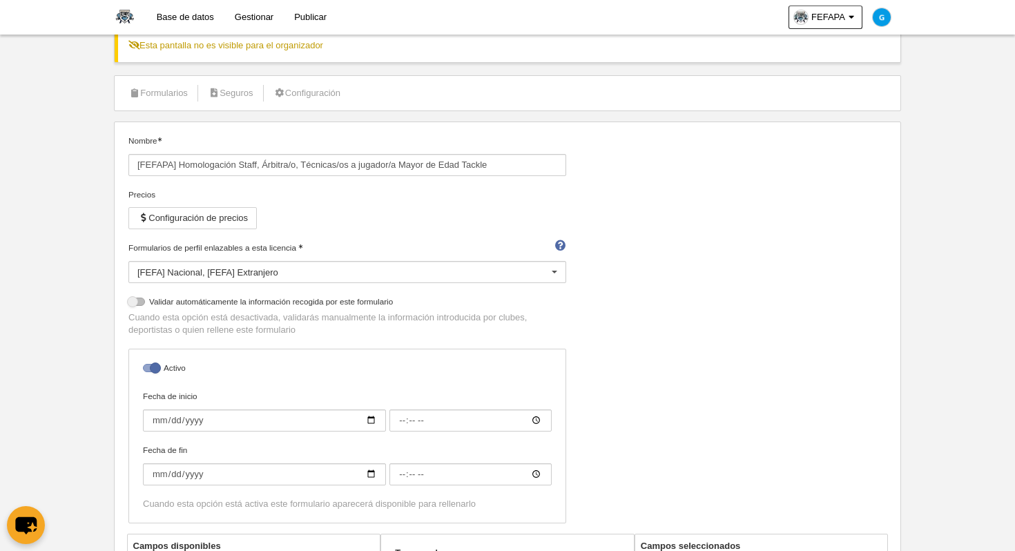
scroll to position [0, 0]
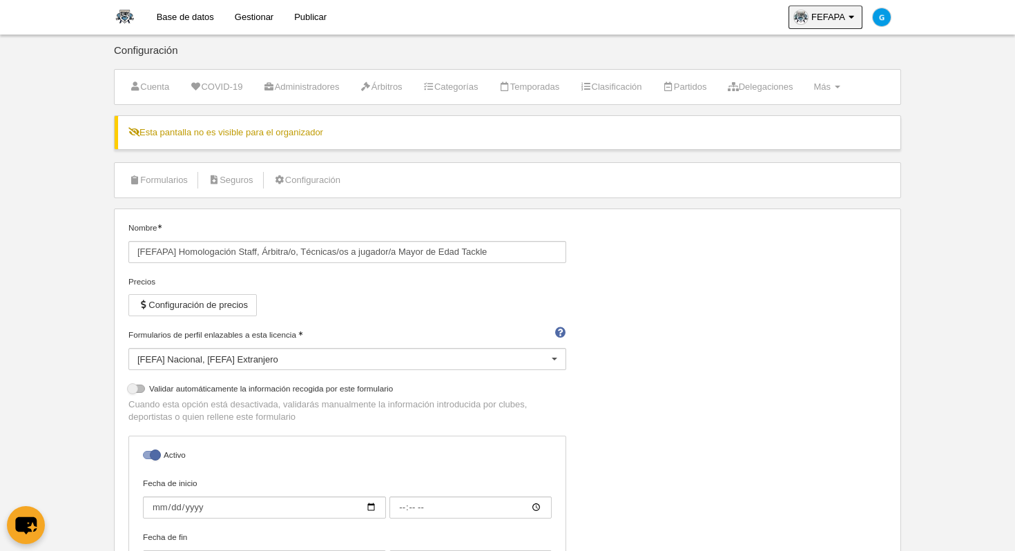
click at [831, 22] on span "FEFAPA" at bounding box center [828, 17] width 34 height 14
click at [835, 45] on link "Ajustes generales" at bounding box center [806, 50] width 110 height 22
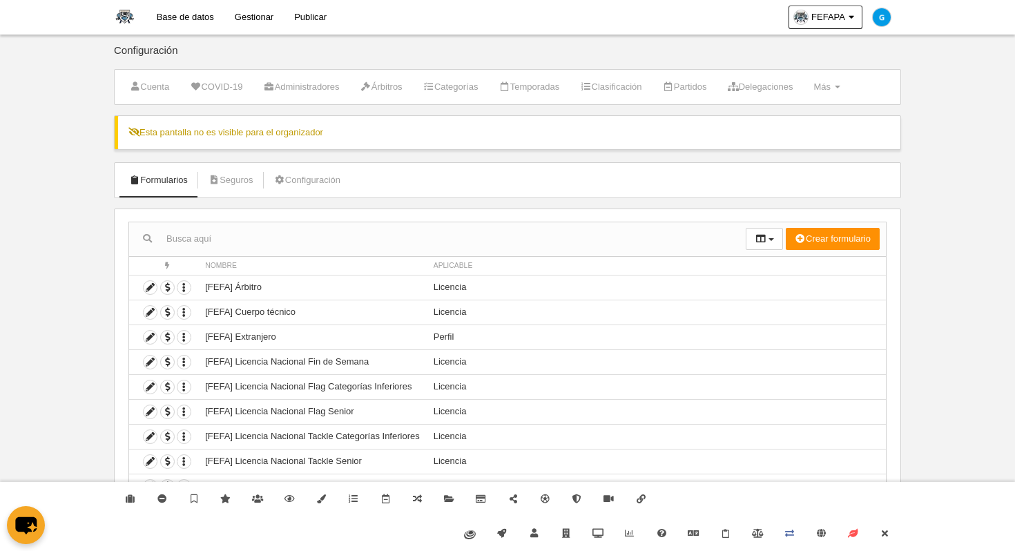
scroll to position [46, 0]
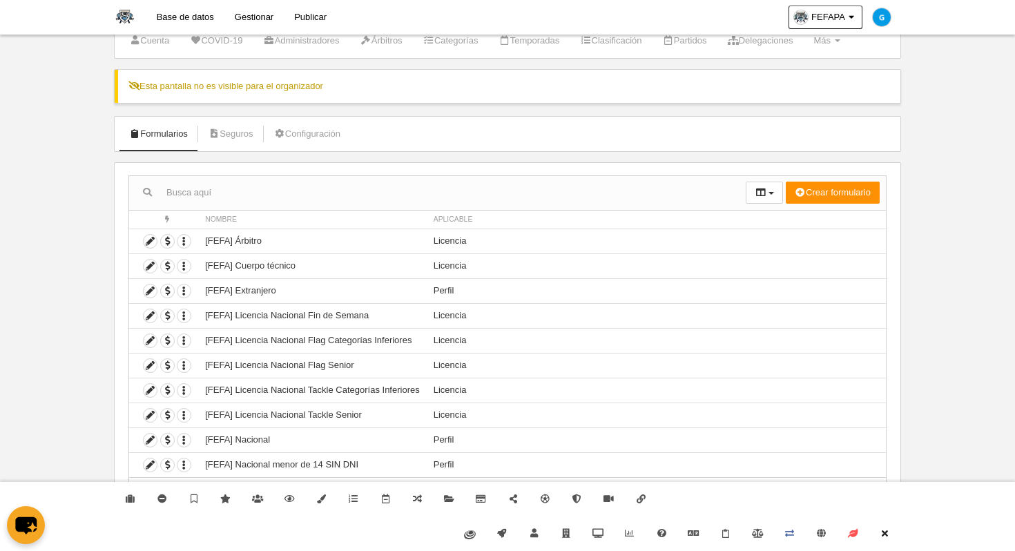
click at [883, 535] on icon at bounding box center [885, 533] width 11 height 9
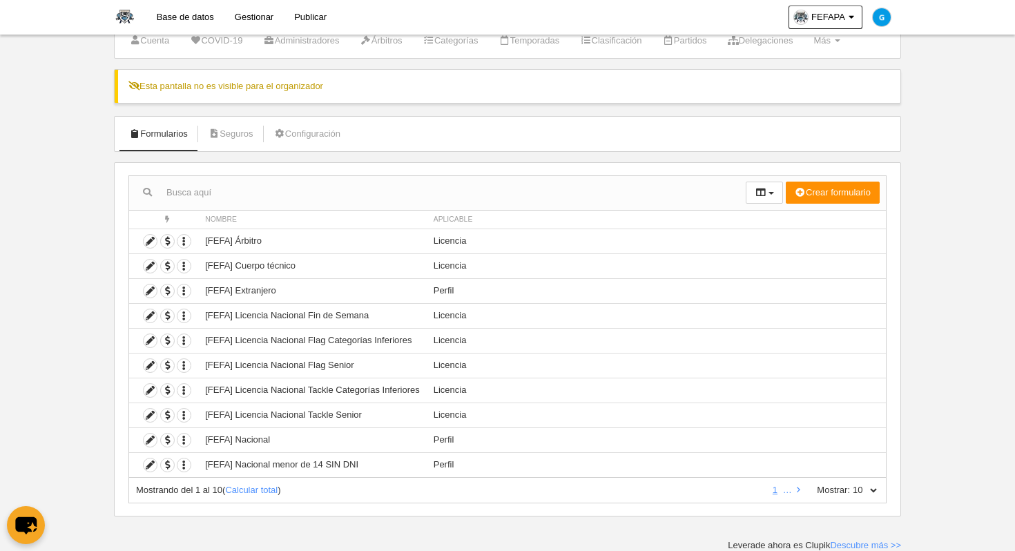
click at [965, 391] on body "Base de datos Gestionar Publicar FEFAPA Ajustes generales Ir a mi dominio Glori…" at bounding box center [507, 229] width 1015 height 551
click at [252, 492] on link "Calcular total" at bounding box center [251, 490] width 52 height 10
click at [875, 491] on select "10 25 50 100 500" at bounding box center [864, 490] width 29 height 12
select select "50"
click at [850, 484] on select "10 25 50 100 500" at bounding box center [864, 490] width 29 height 12
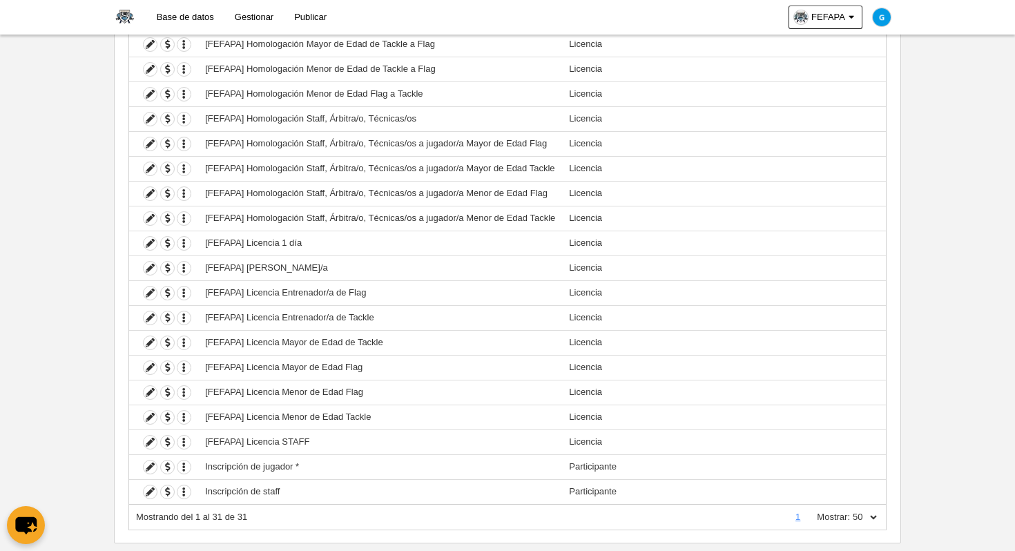
scroll to position [532, 0]
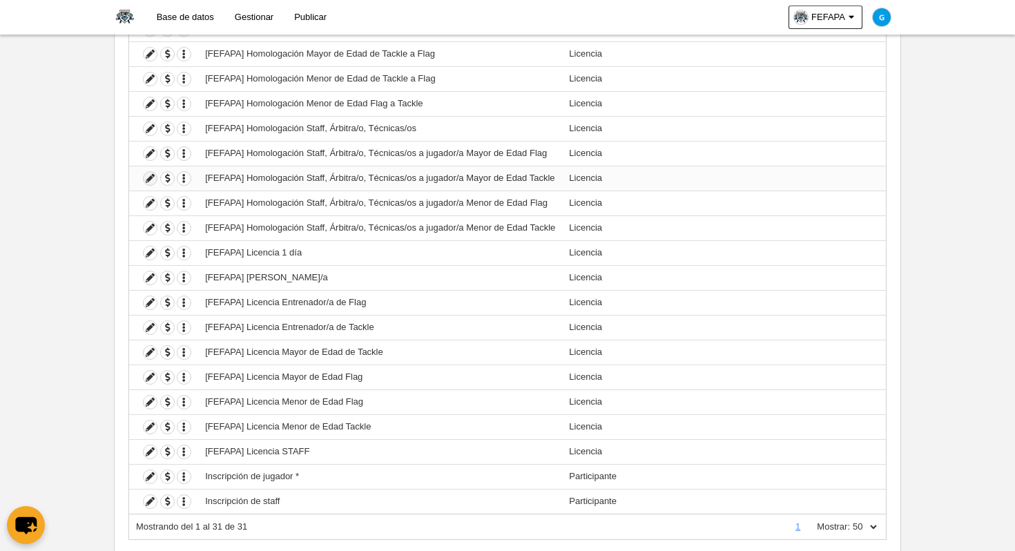
click at [153, 180] on icon at bounding box center [150, 178] width 13 height 13
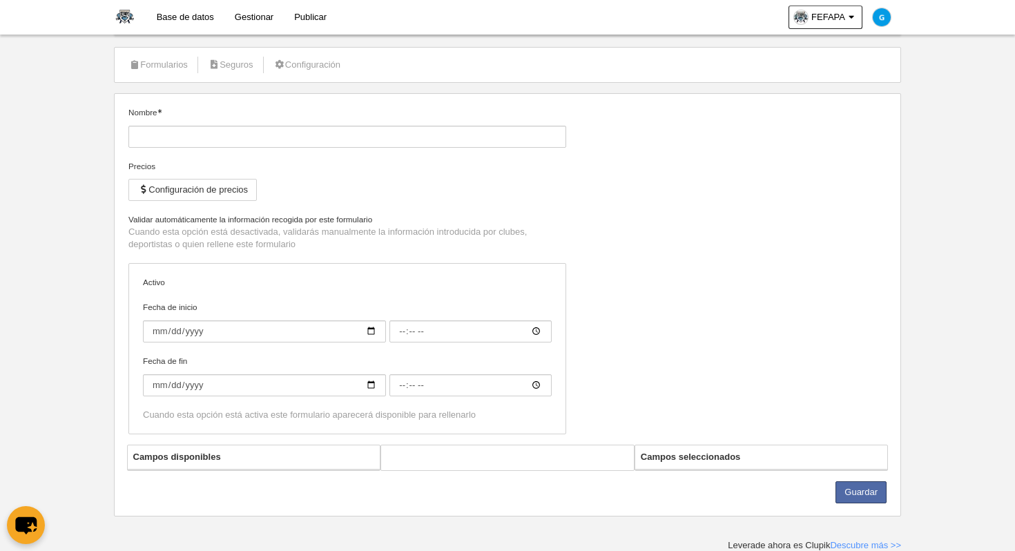
type input "[FEFAPA] Homologación Staff, Árbitra/o, Técnicas/os a jugador/a Mayor de Edad T…"
checkbox input "true"
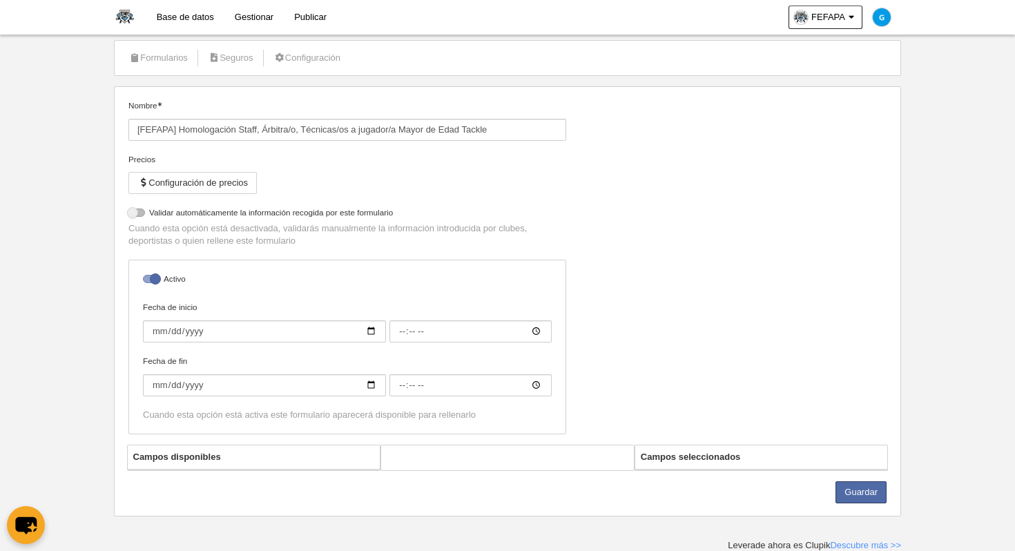
select select "selected"
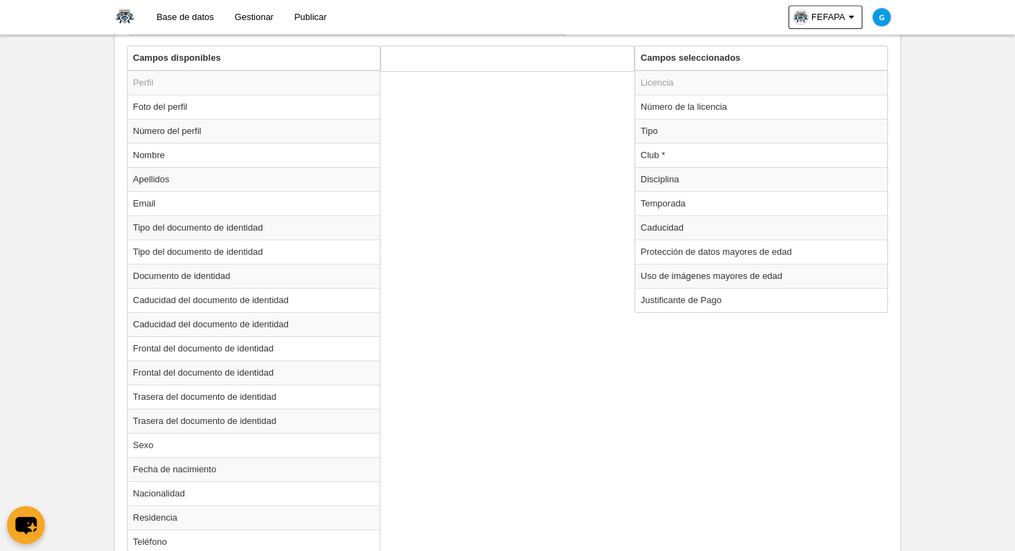
scroll to position [570, 0]
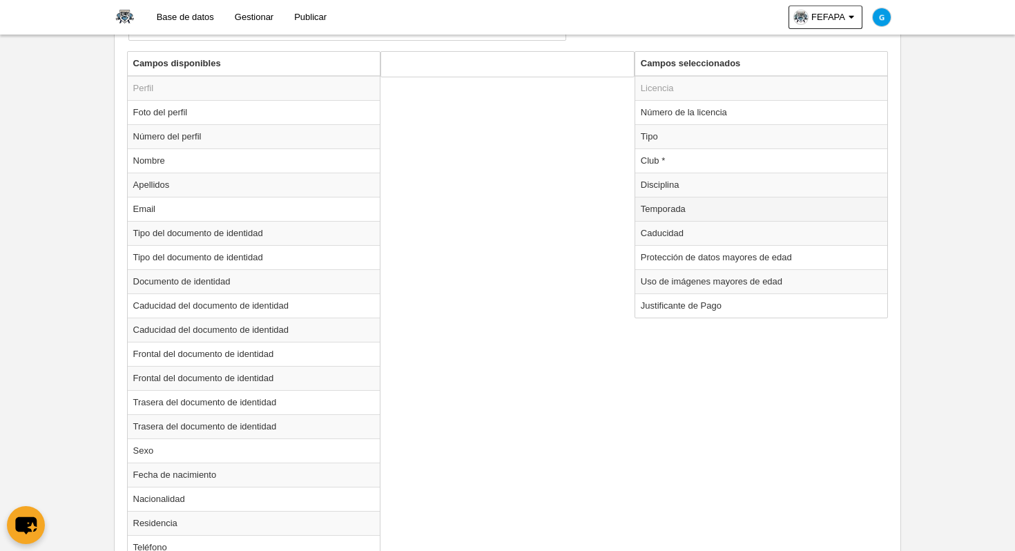
click at [690, 210] on td "Temporada" at bounding box center [761, 209] width 253 height 24
radio input "true"
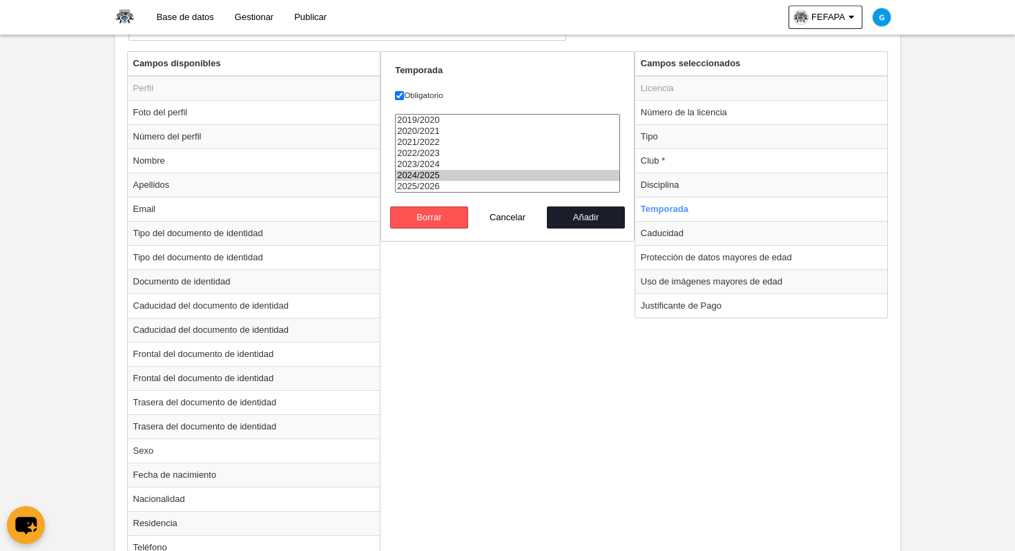
select select "8371"
click at [422, 183] on option "2025/2026" at bounding box center [508, 186] width 224 height 11
click at [585, 217] on button "Añadir" at bounding box center [586, 217] width 79 height 22
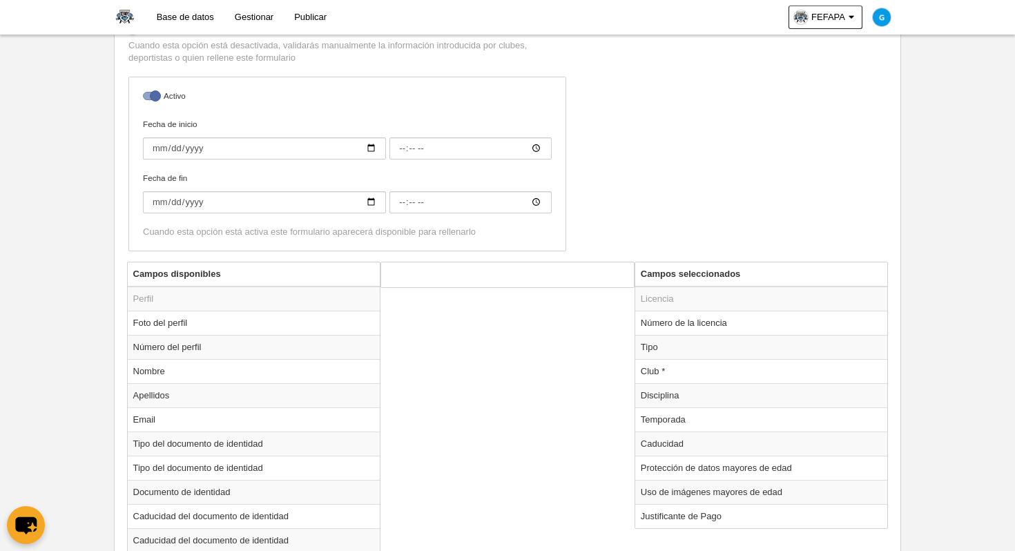
scroll to position [340, 0]
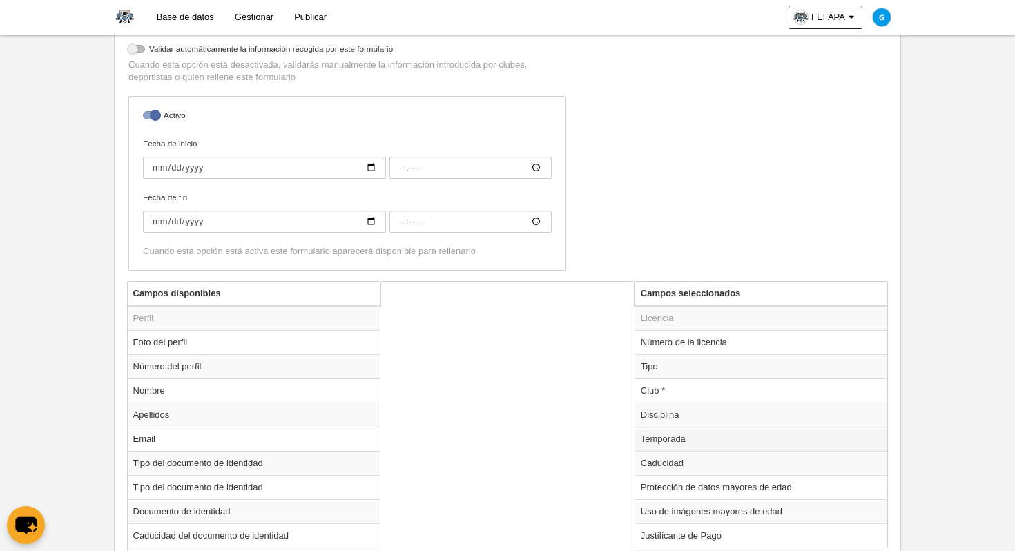
click at [672, 437] on td "Temporada" at bounding box center [761, 439] width 253 height 24
radio input "true"
select select "8371"
